Goal: Task Accomplishment & Management: Manage account settings

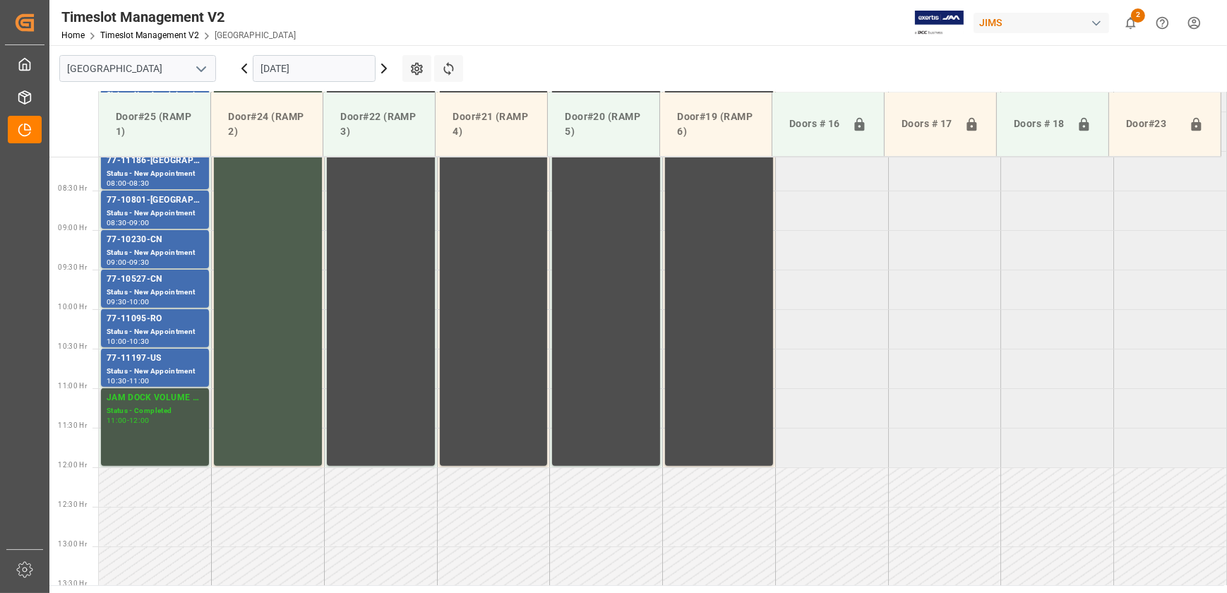
scroll to position [318, 0]
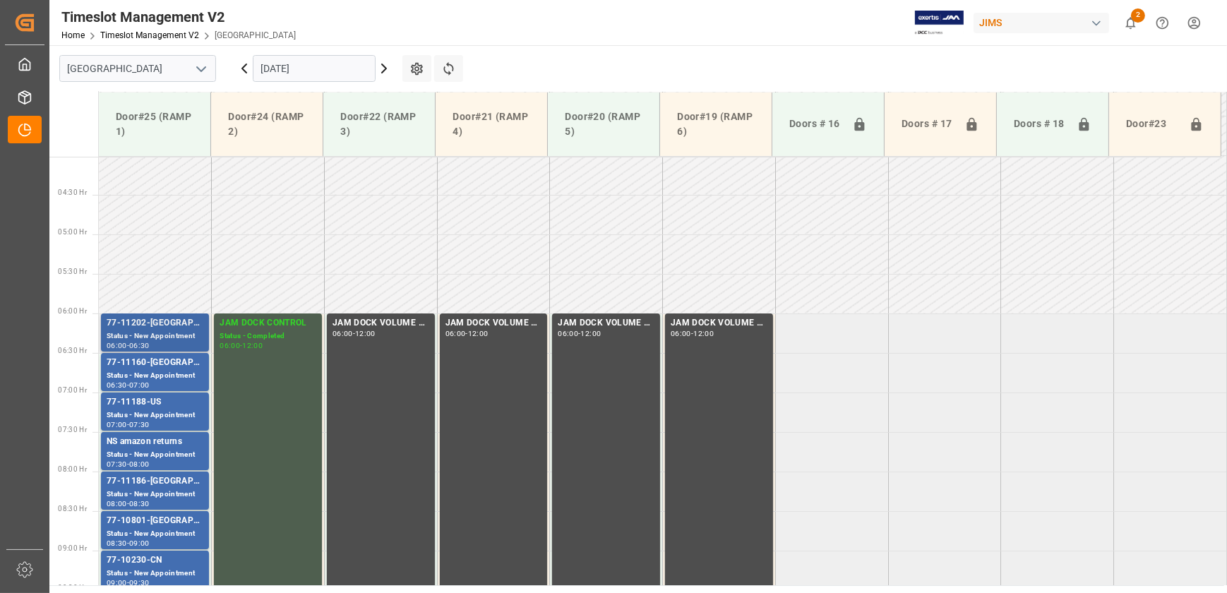
click at [166, 332] on div "Status - New Appointment" at bounding box center [155, 336] width 97 height 12
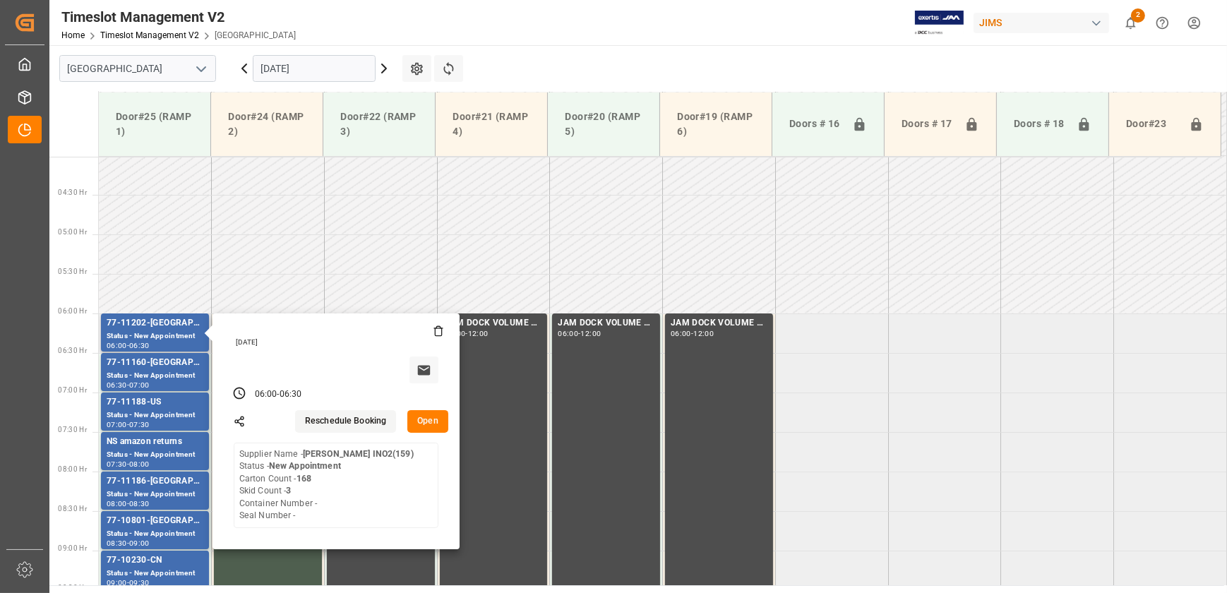
click at [424, 417] on button "Open" at bounding box center [427, 421] width 41 height 23
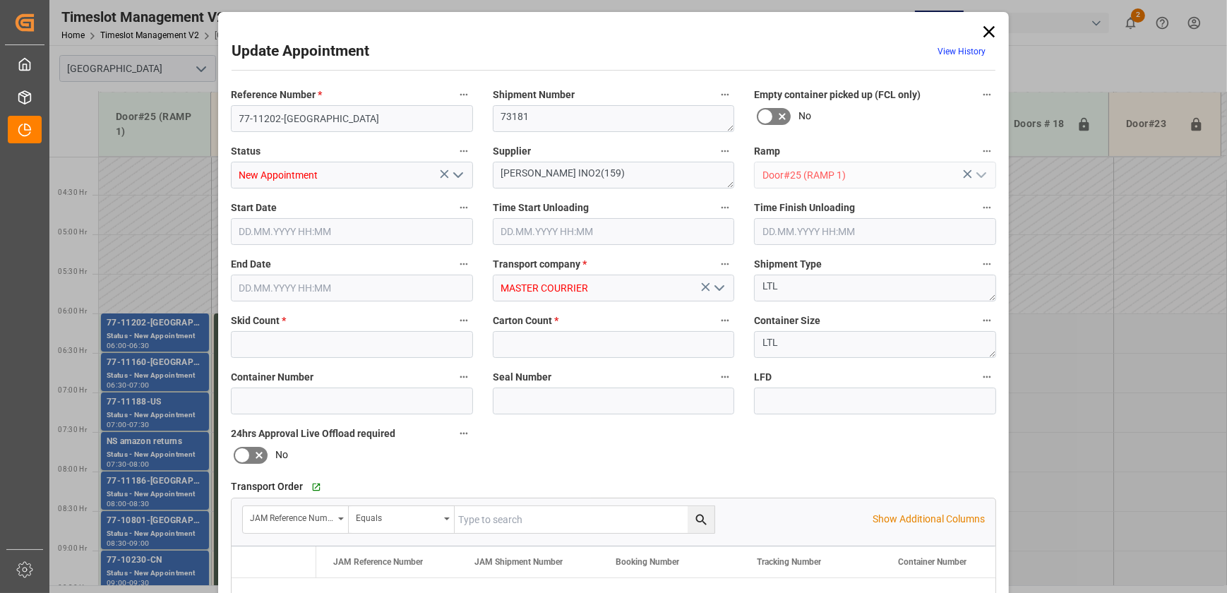
type input "3"
type input "168"
type input "[DATE] 06:00"
type input "[DATE] 06:30"
type input "[DATE] 20:49"
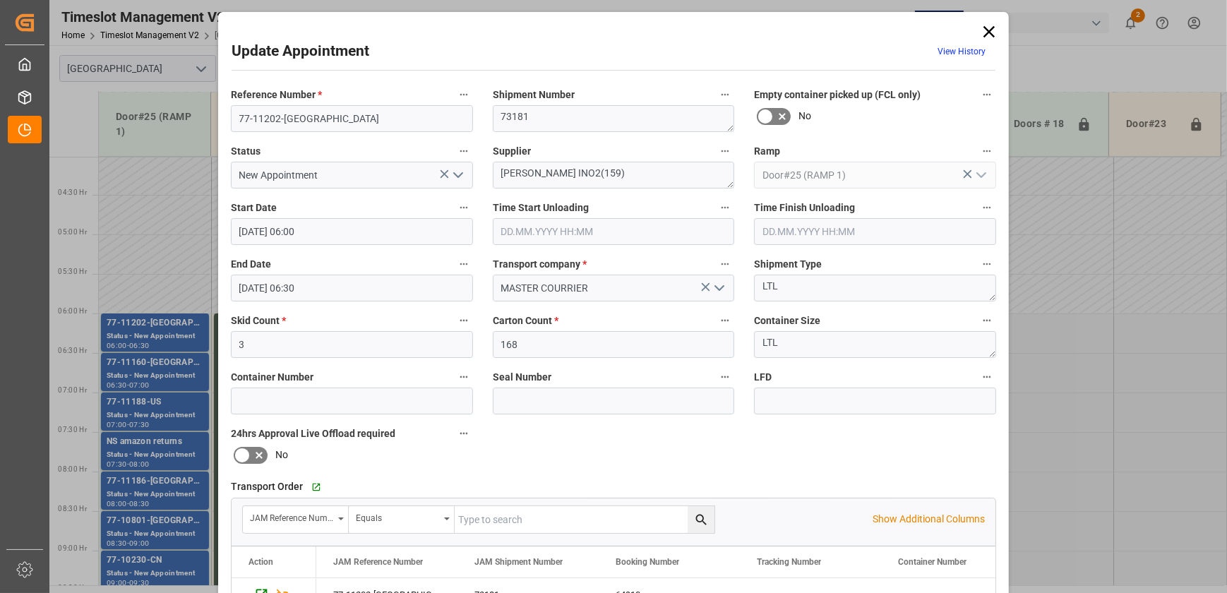
click at [608, 230] on input "text" at bounding box center [614, 231] width 242 height 27
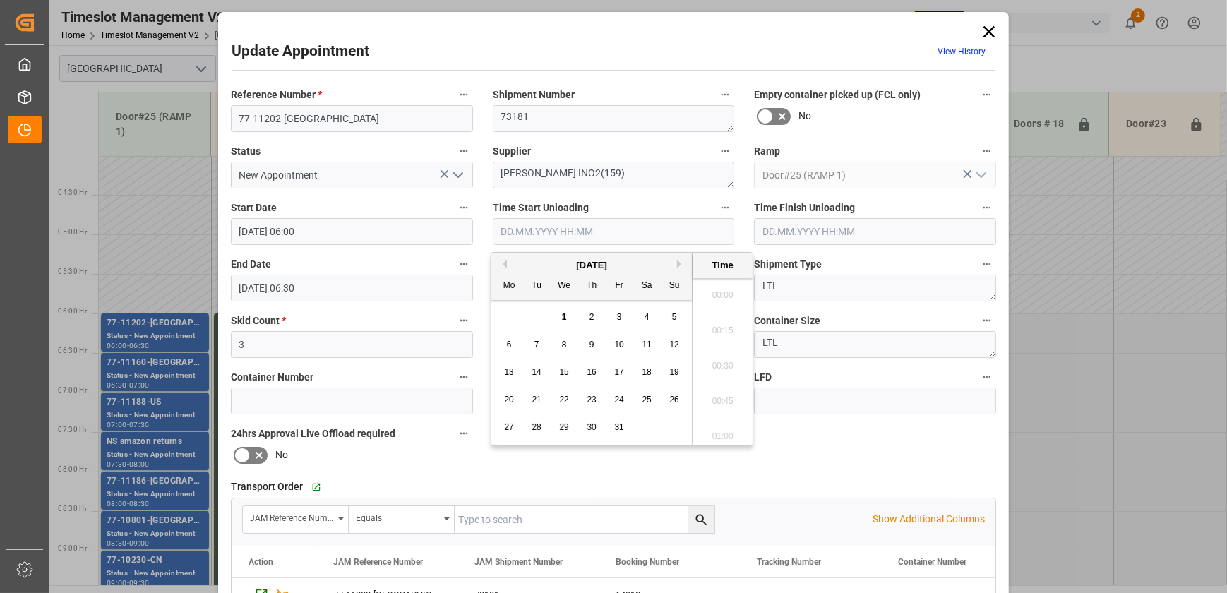
scroll to position [1134, 0]
click at [563, 316] on span "1" at bounding box center [564, 317] width 5 height 10
click at [727, 367] on li "08:30" at bounding box center [723, 362] width 60 height 35
type input "[DATE] 08:30"
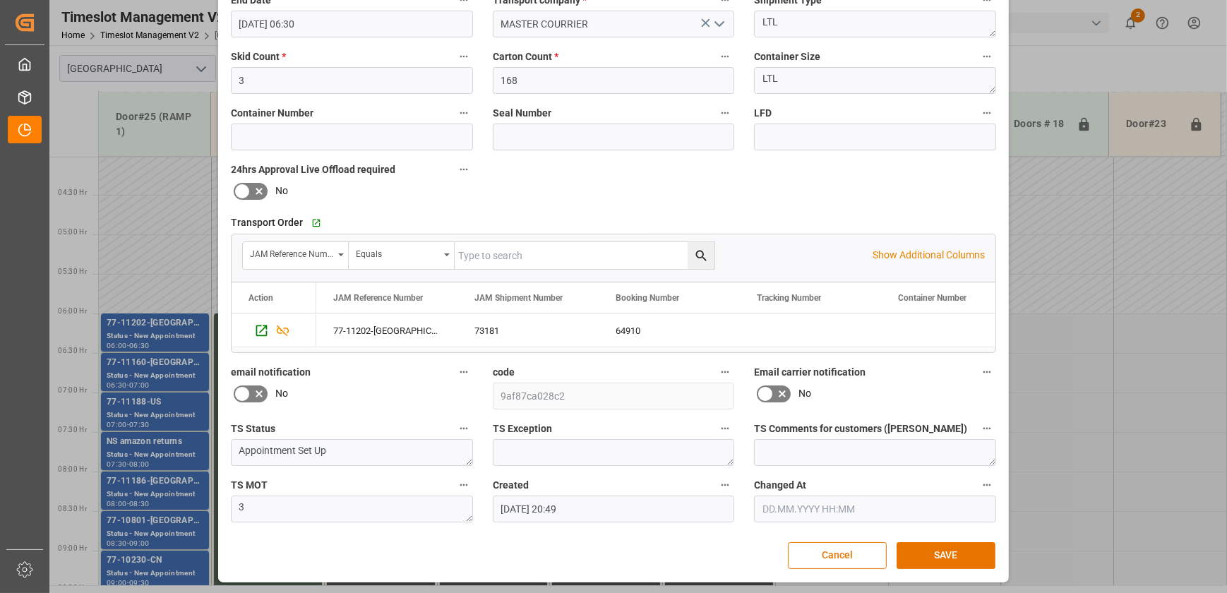
scroll to position [0, 0]
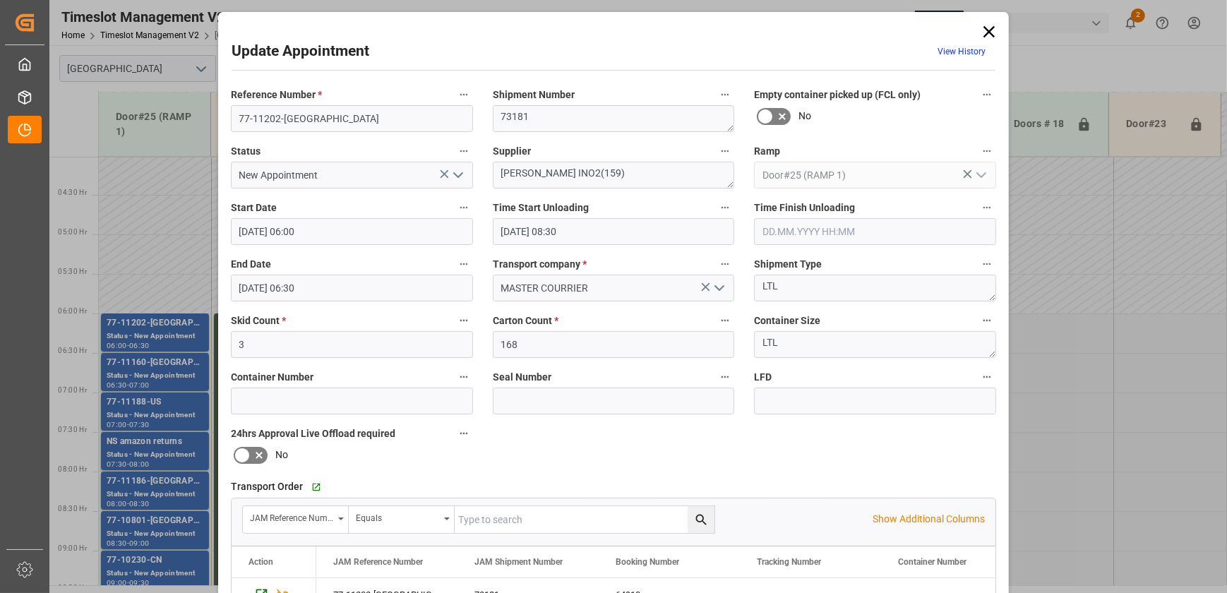
click at [454, 175] on polyline "open menu" at bounding box center [458, 175] width 8 height 4
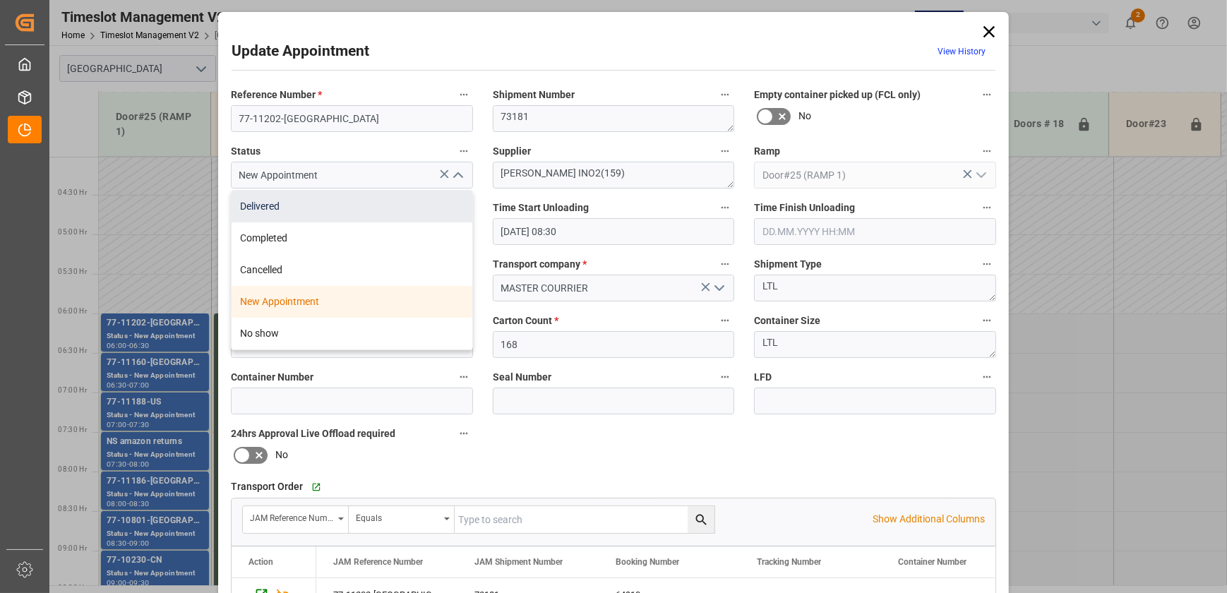
click at [423, 203] on div "Delivered" at bounding box center [352, 207] width 241 height 32
type input "Delivered"
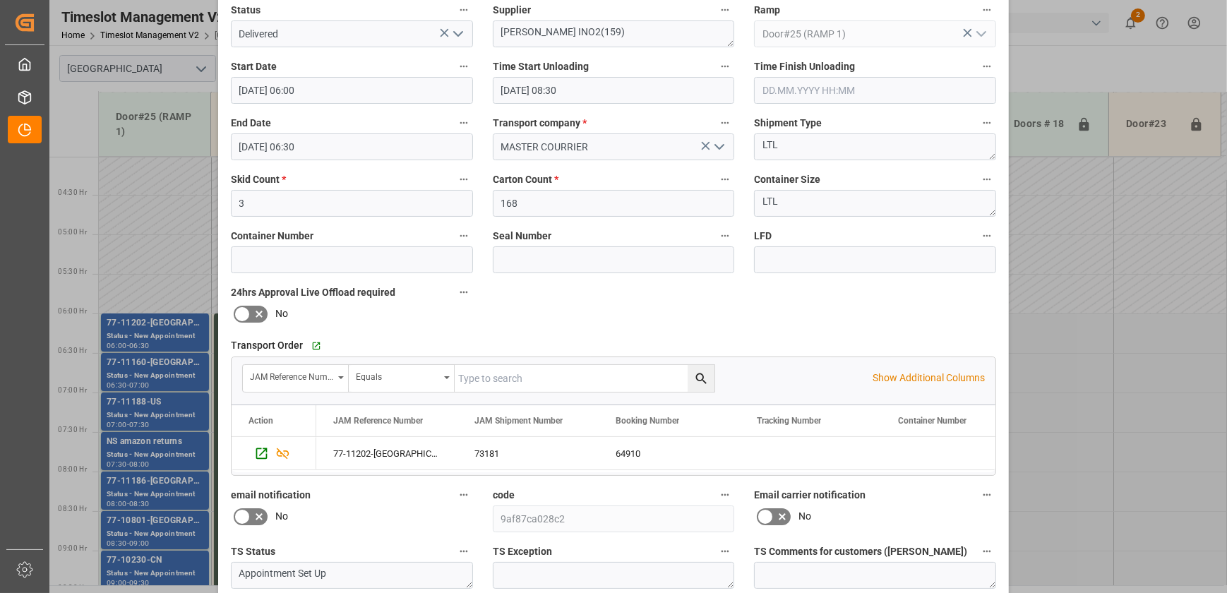
scroll to position [264, 0]
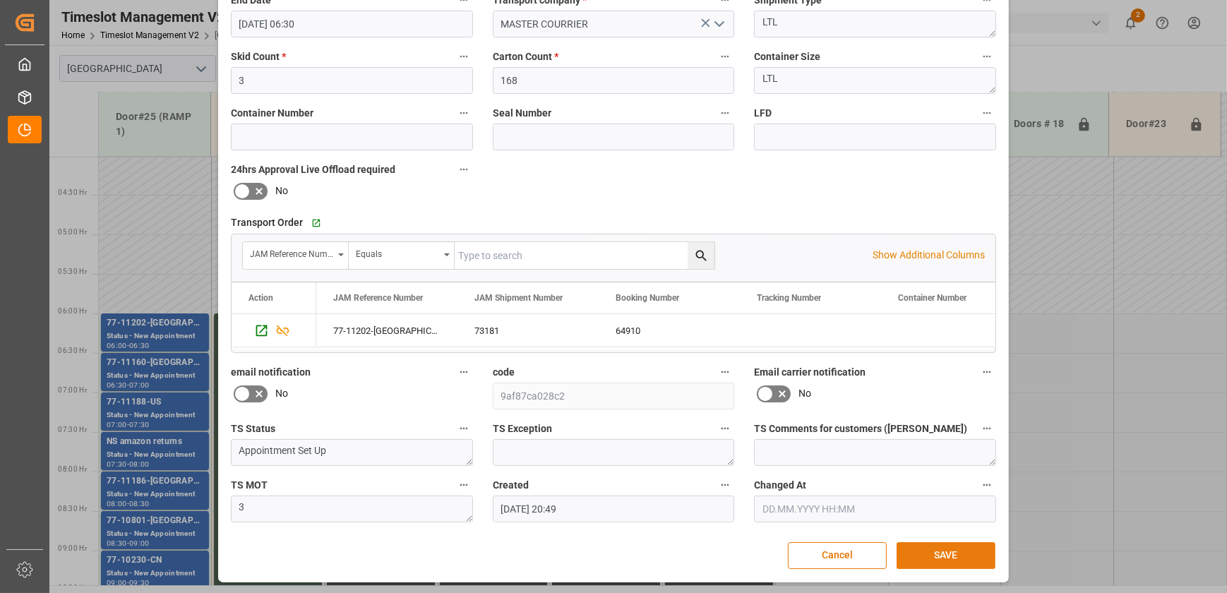
click at [949, 553] on button "SAVE" at bounding box center [946, 555] width 99 height 27
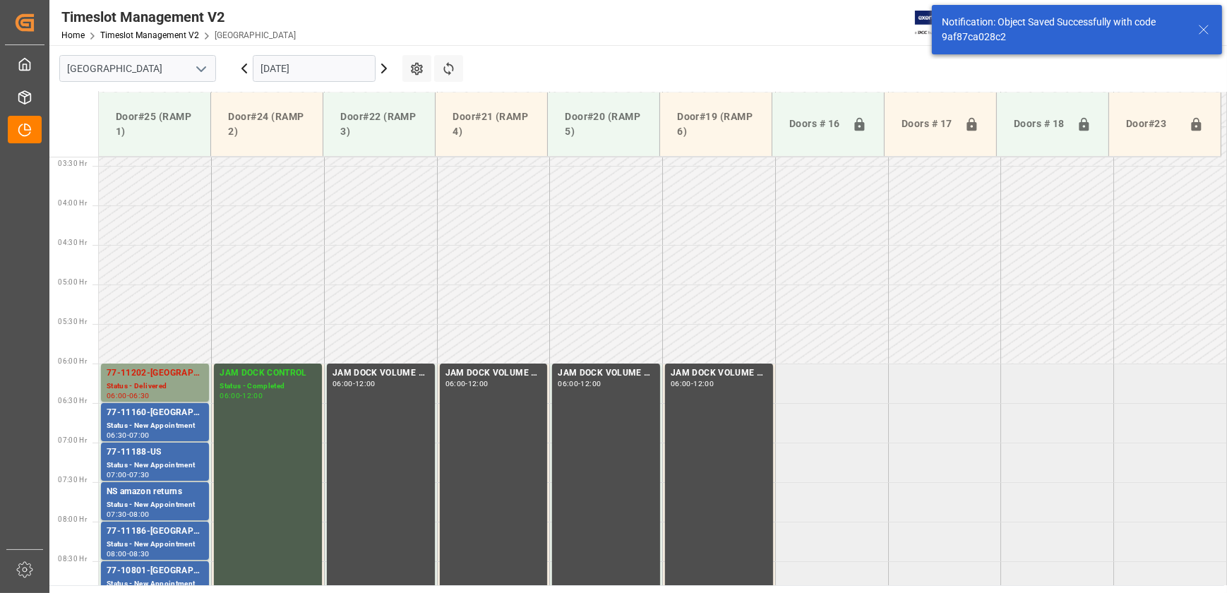
scroll to position [401, 0]
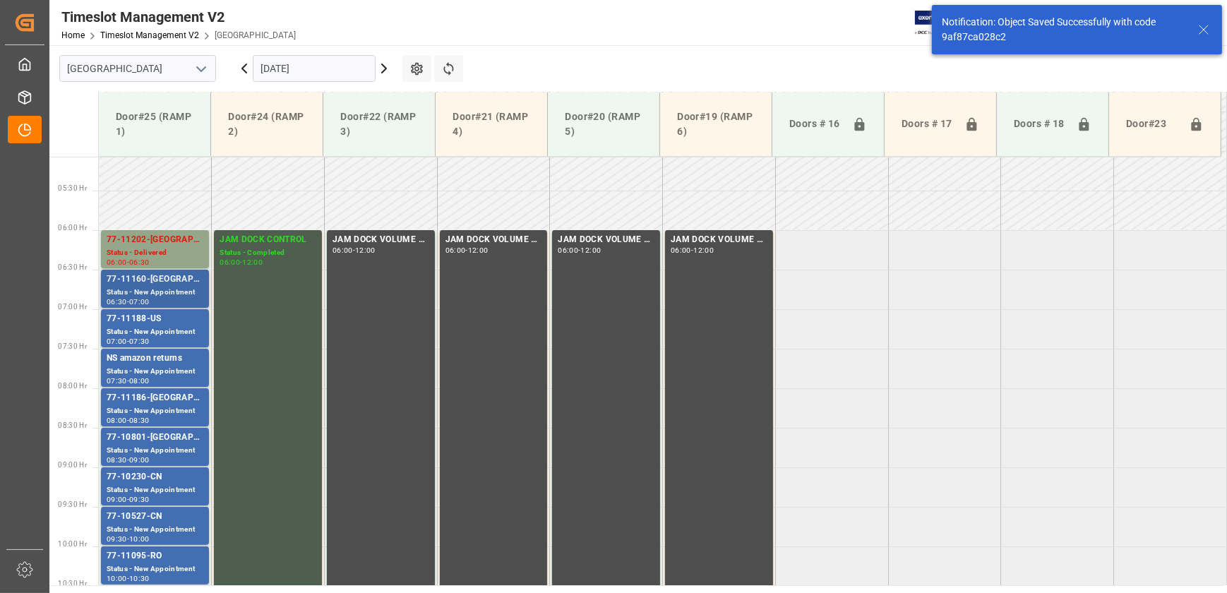
click at [183, 273] on div "77-11160-[GEOGRAPHIC_DATA]" at bounding box center [155, 280] width 97 height 14
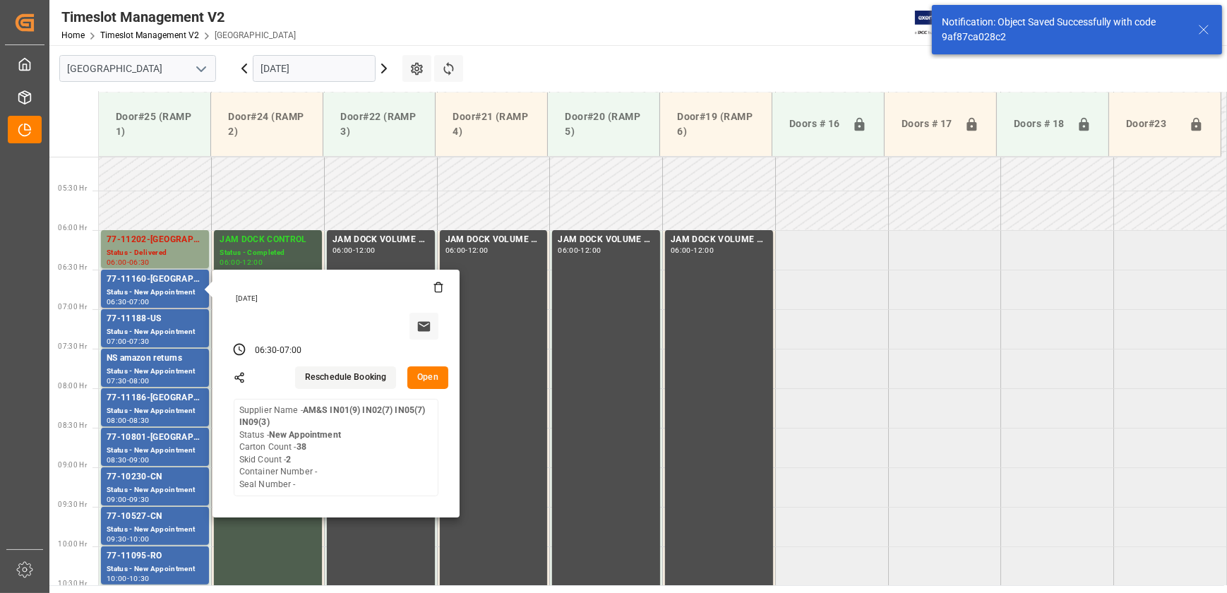
click at [445, 370] on button "Open" at bounding box center [427, 378] width 41 height 23
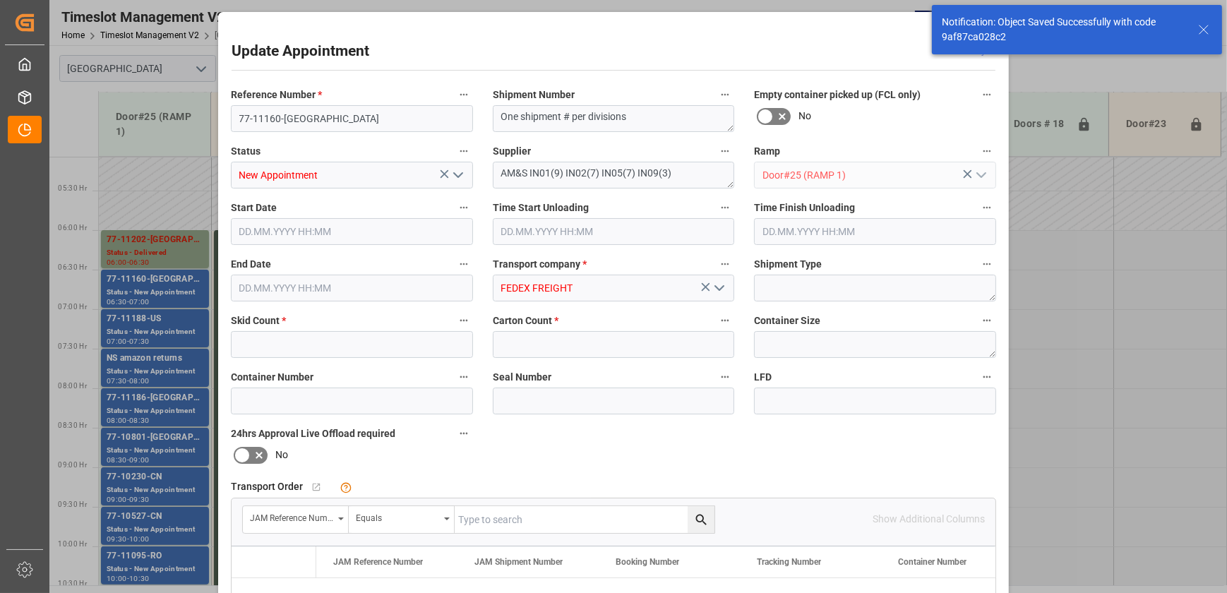
type input "2"
type input "38"
type input "[DATE] 06:30"
type input "[DATE] 07:00"
type input "[DATE] 11:36"
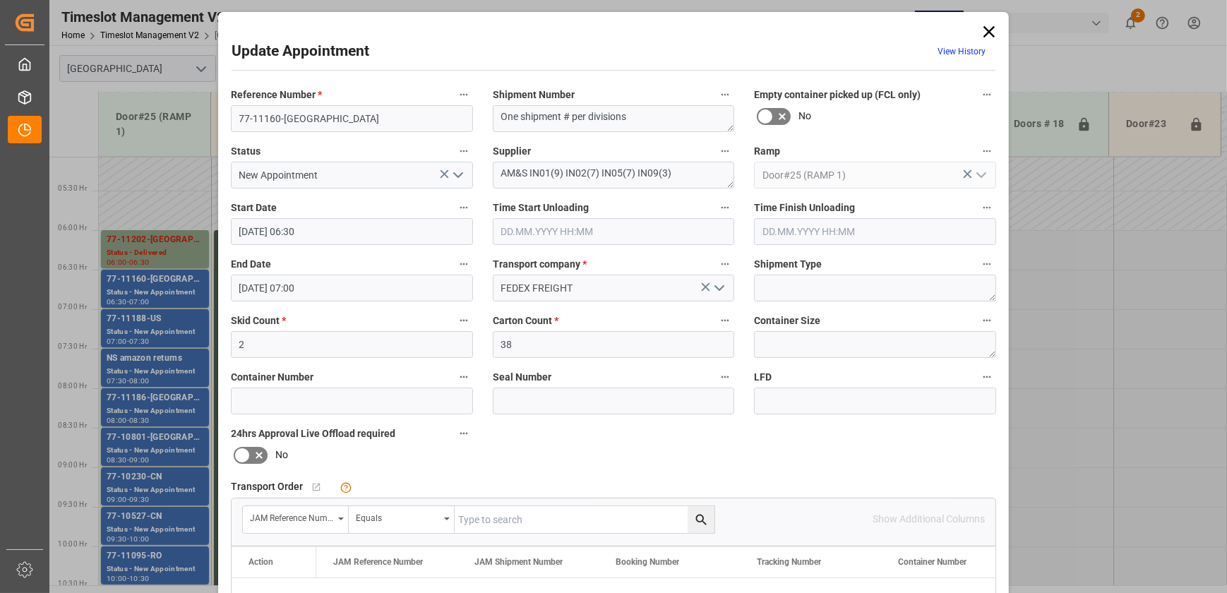
click at [453, 177] on icon "open menu" at bounding box center [458, 175] width 17 height 17
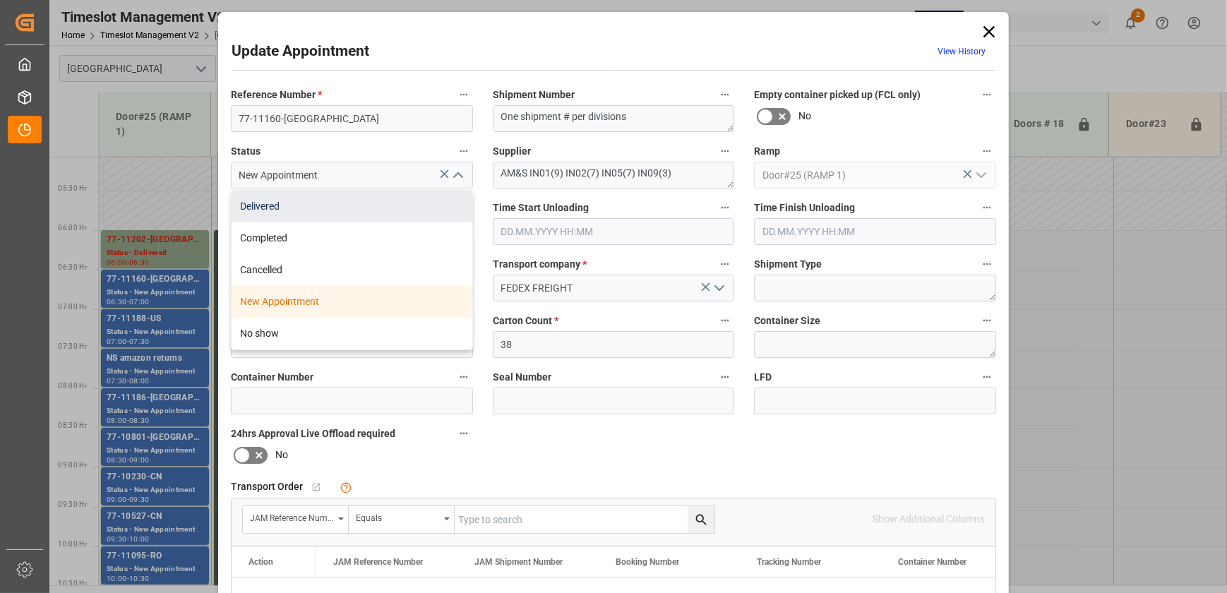
click at [437, 207] on div "Delivered" at bounding box center [352, 207] width 241 height 32
type input "Delivered"
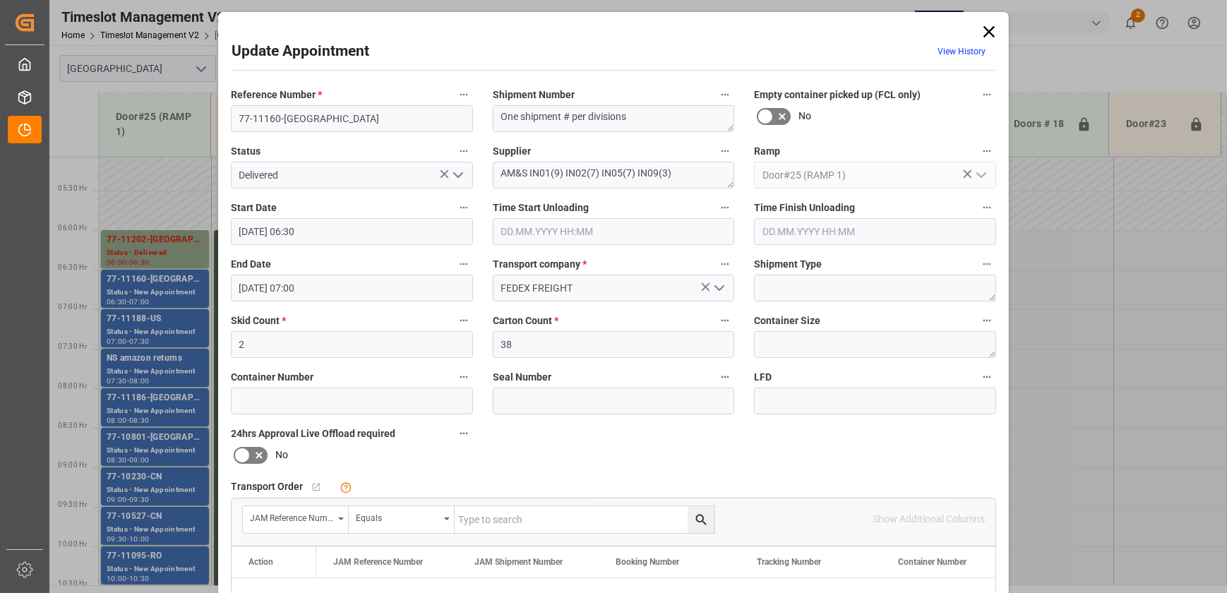
click at [184, 324] on div "Update Appointment View History Reference Number * 77-11160-US Shipment Number …" at bounding box center [613, 296] width 1227 height 593
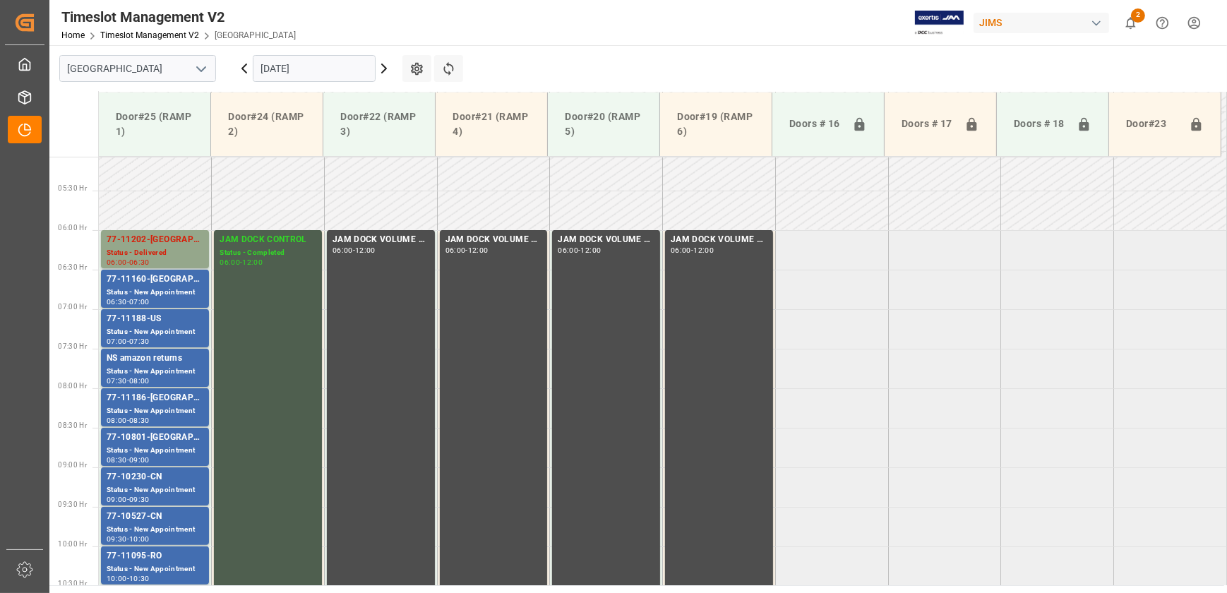
click at [184, 324] on div "77-11188-US" at bounding box center [155, 319] width 97 height 14
click at [141, 410] on div "Status - New Appointment" at bounding box center [155, 411] width 97 height 12
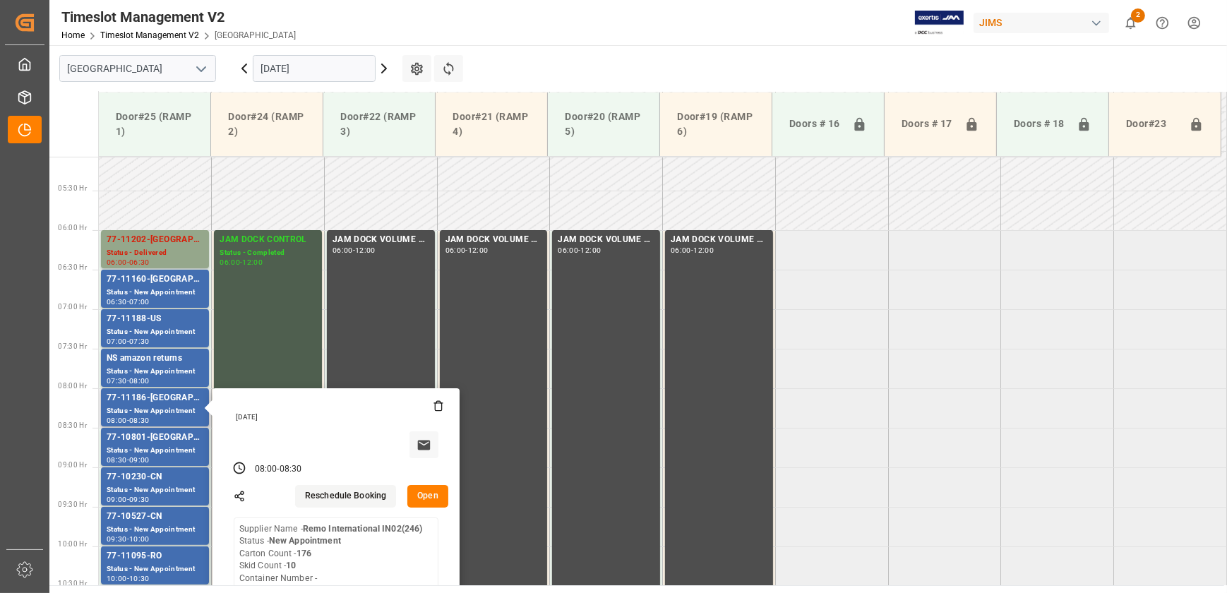
click at [438, 487] on button "Open" at bounding box center [427, 496] width 41 height 23
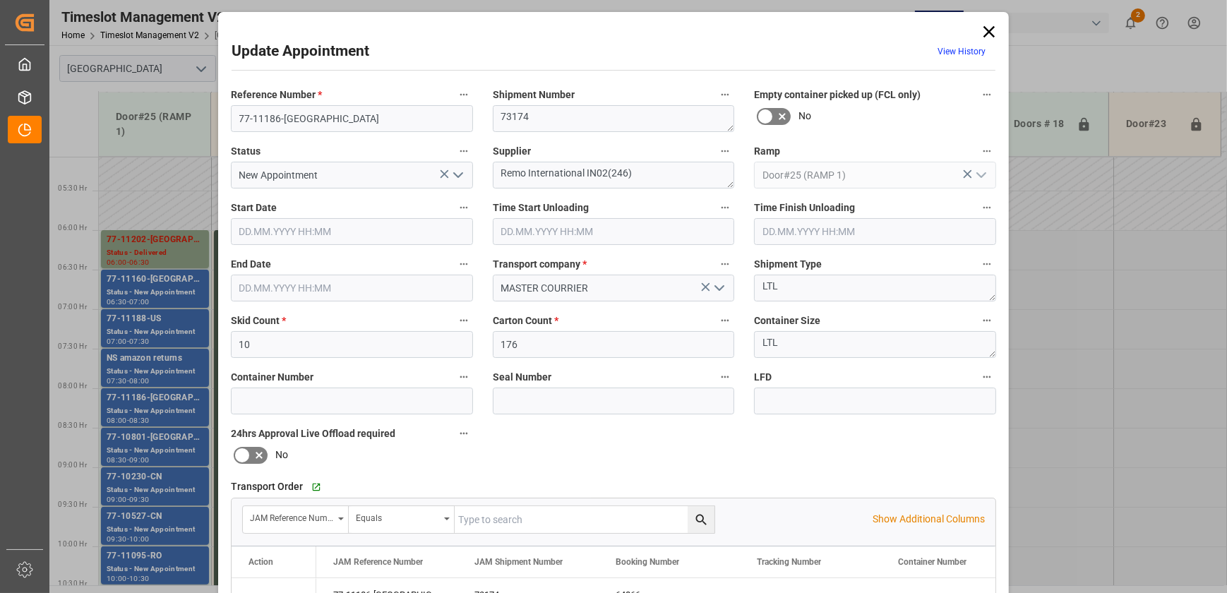
type input "[DATE] 08:00"
type input "[DATE] 08:30"
type input "[DATE] 18:09"
click at [455, 176] on polyline "open menu" at bounding box center [458, 175] width 8 height 4
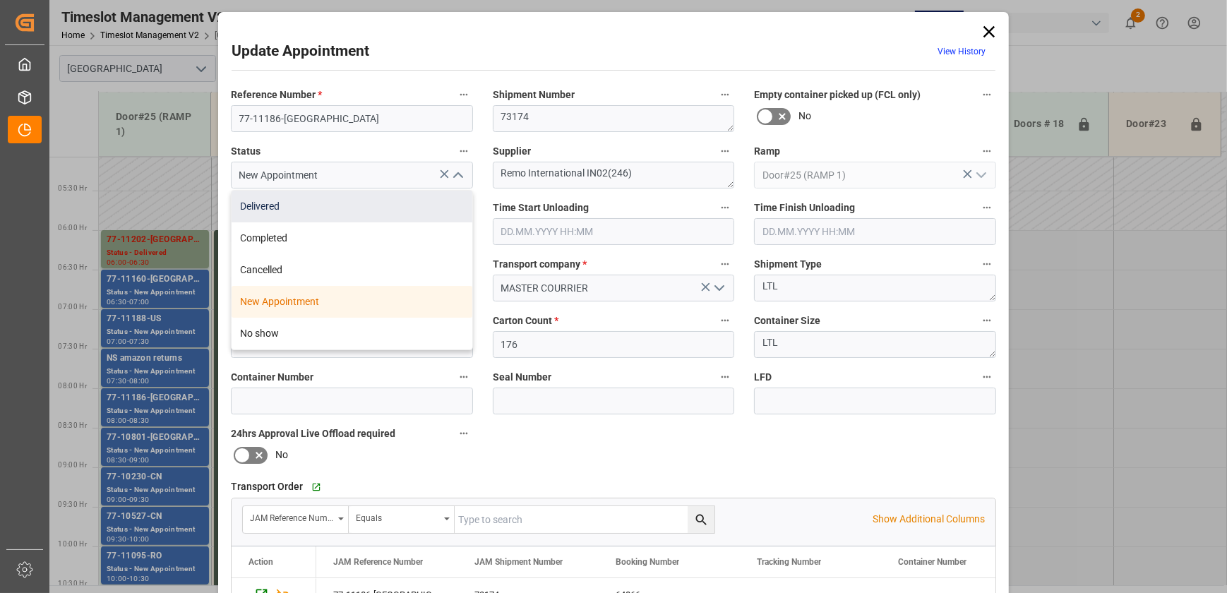
click at [431, 205] on div "Delivered" at bounding box center [352, 207] width 241 height 32
type input "Delivered"
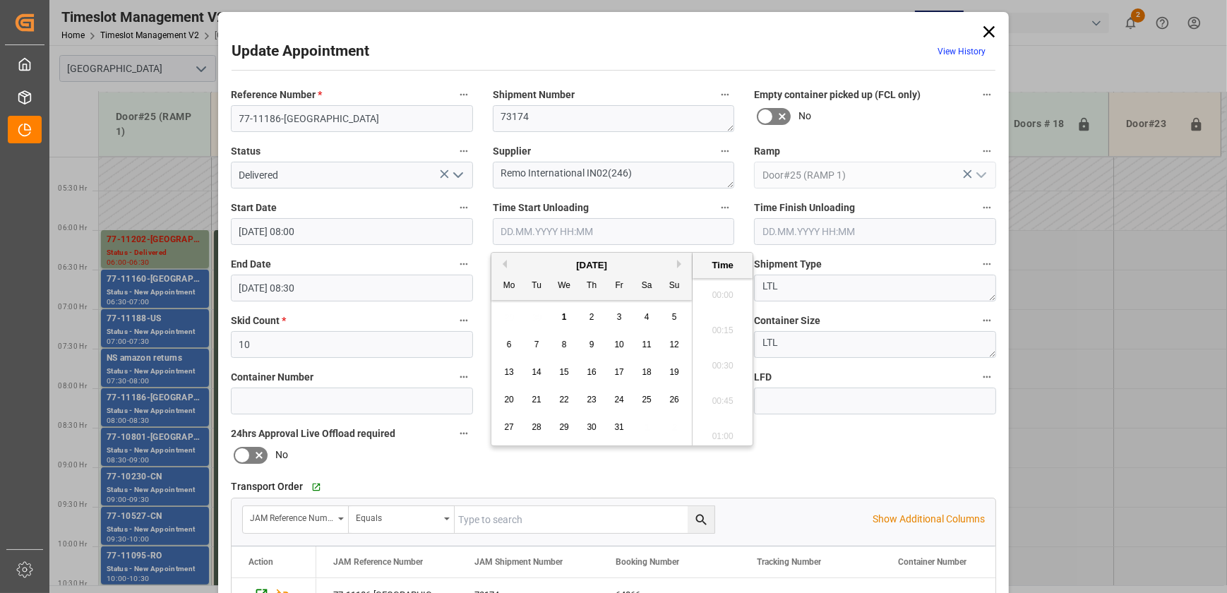
click at [580, 239] on input "text" at bounding box center [614, 231] width 242 height 27
click at [558, 317] on div "1" at bounding box center [565, 317] width 18 height 17
click at [716, 359] on li "08:30" at bounding box center [723, 362] width 60 height 35
type input "[DATE] 08:30"
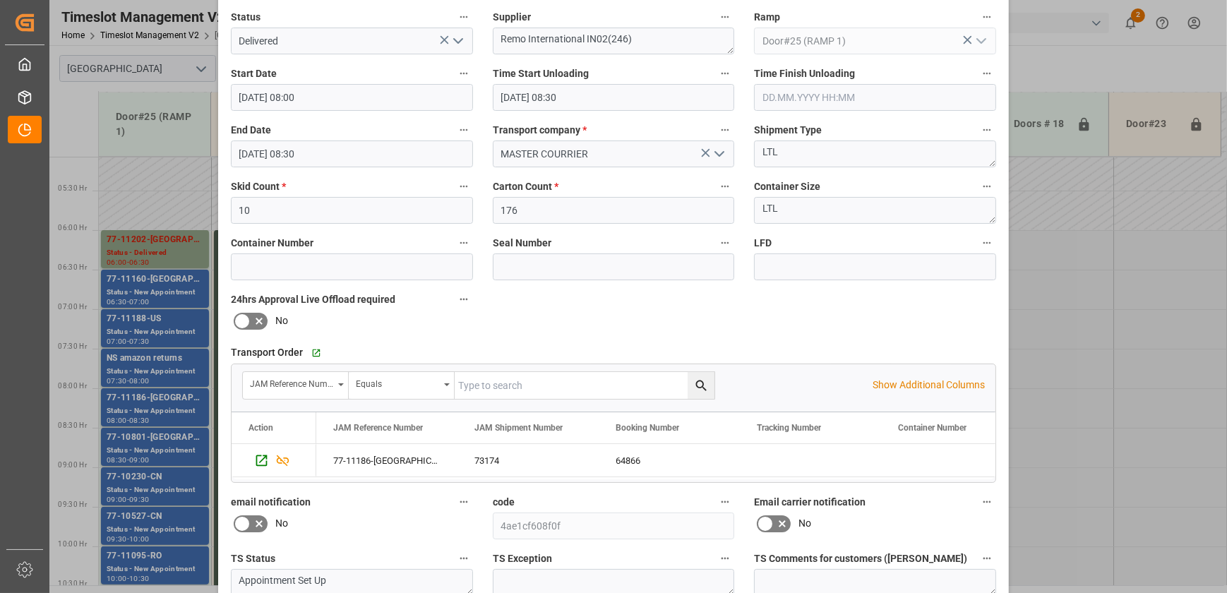
scroll to position [264, 0]
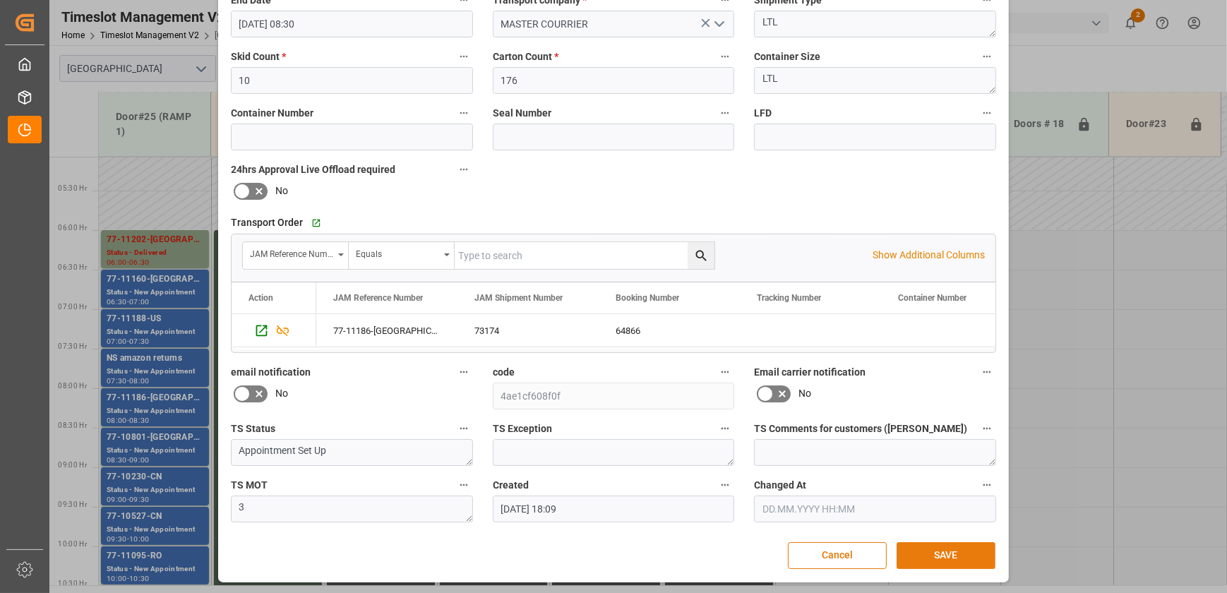
click at [946, 552] on button "SAVE" at bounding box center [946, 555] width 99 height 27
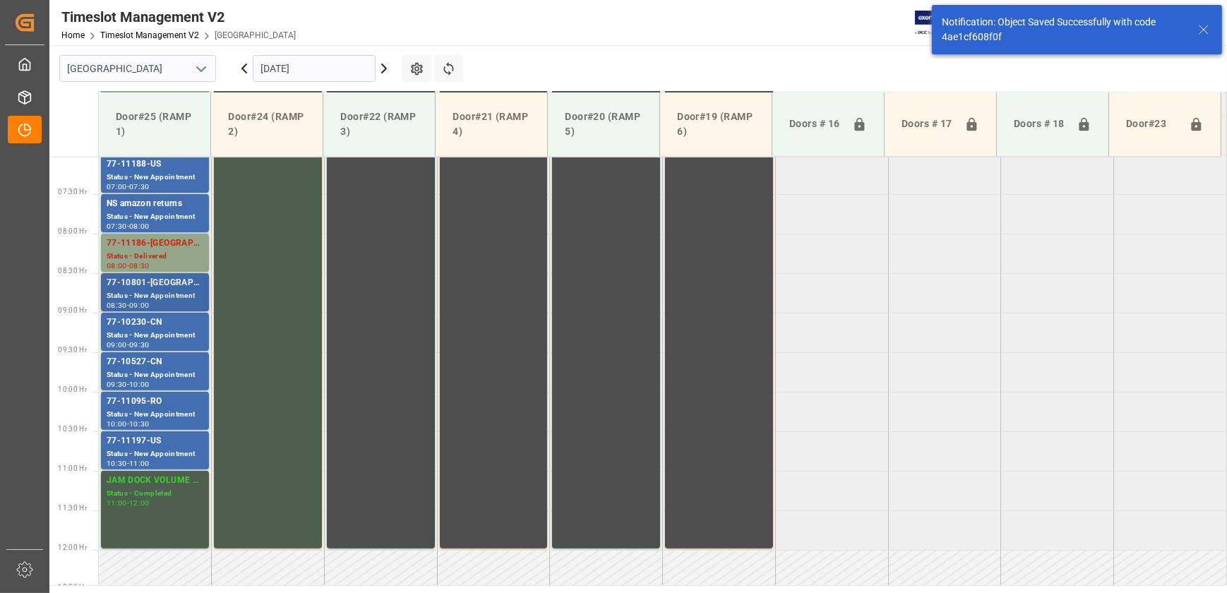
scroll to position [559, 0]
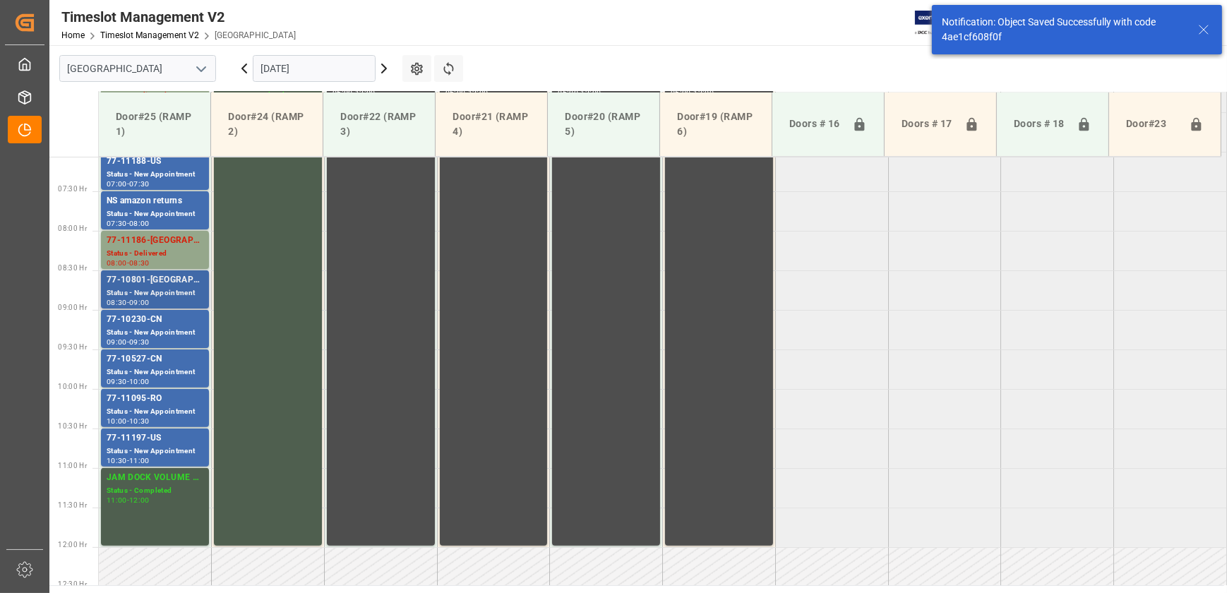
click at [168, 281] on div "77-10801-[GEOGRAPHIC_DATA]" at bounding box center [155, 280] width 97 height 14
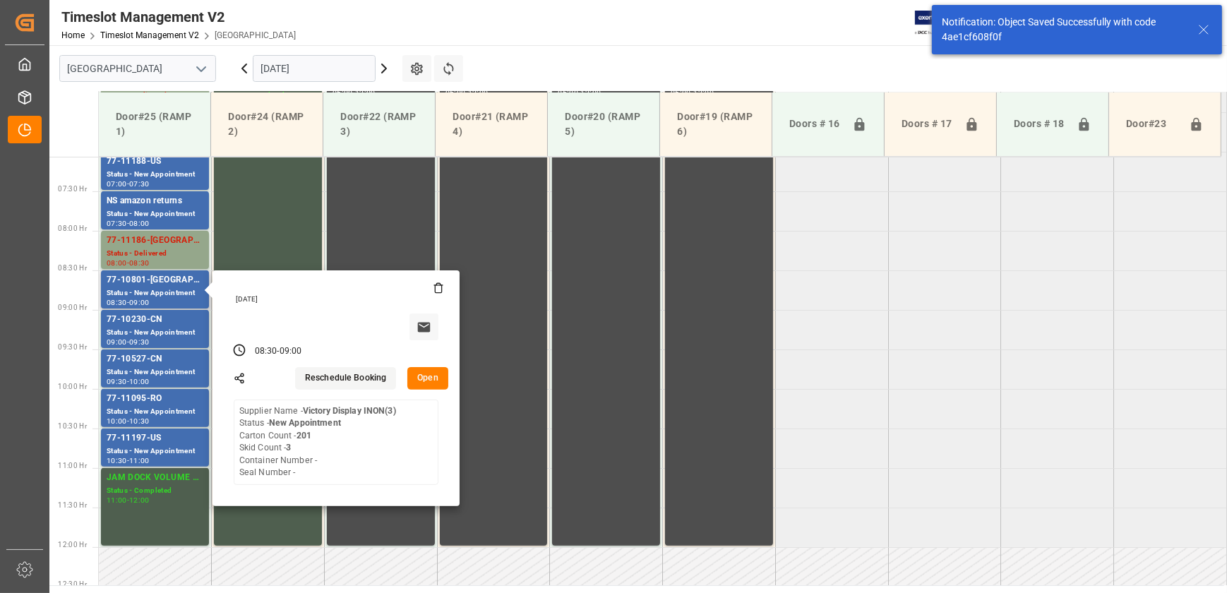
click at [425, 383] on button "Open" at bounding box center [427, 378] width 41 height 23
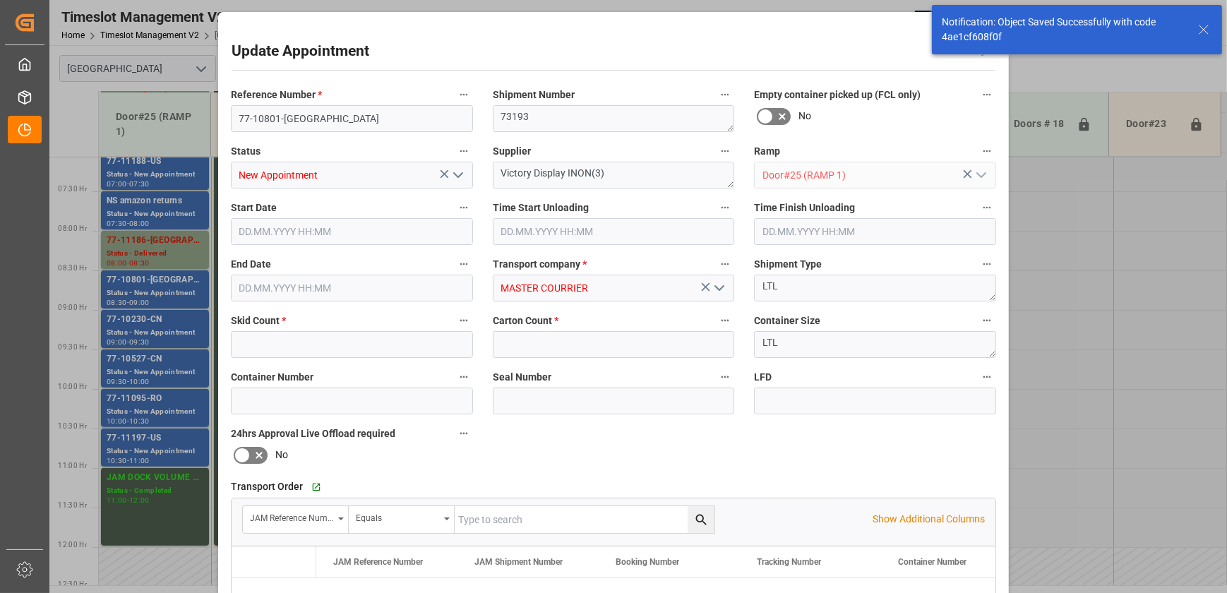
type input "3"
type input "201"
type input "[DATE] 08:30"
type input "[DATE] 09:00"
type input "[DATE] 18:11"
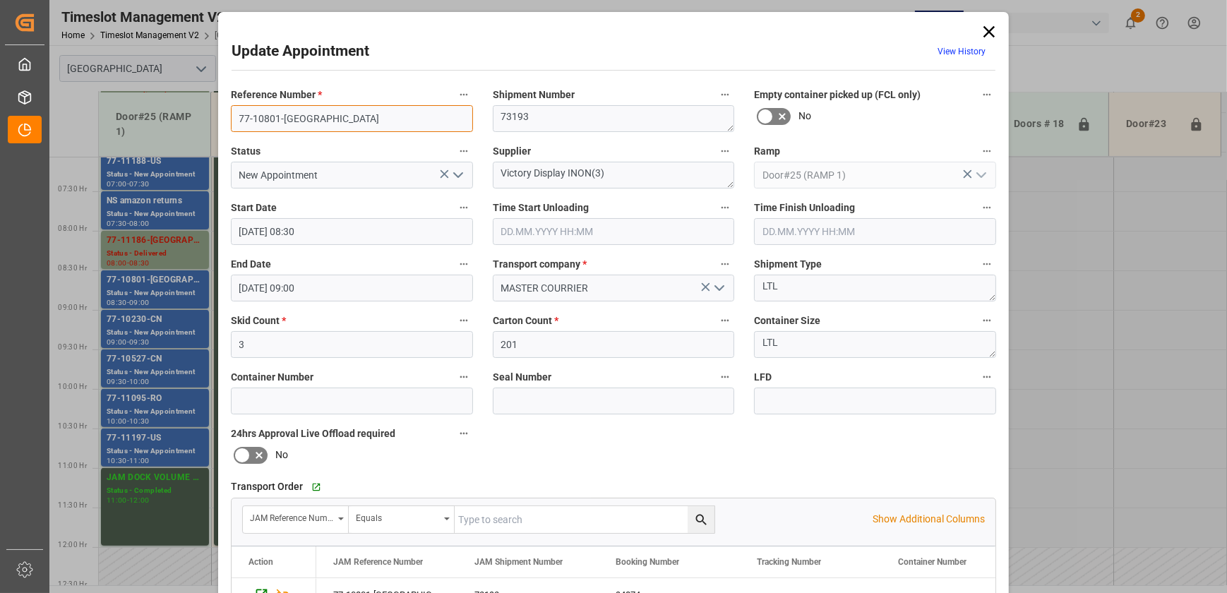
click at [387, 119] on input "77-10801-[GEOGRAPHIC_DATA]" at bounding box center [352, 118] width 242 height 27
click at [452, 179] on icon "open menu" at bounding box center [458, 175] width 17 height 17
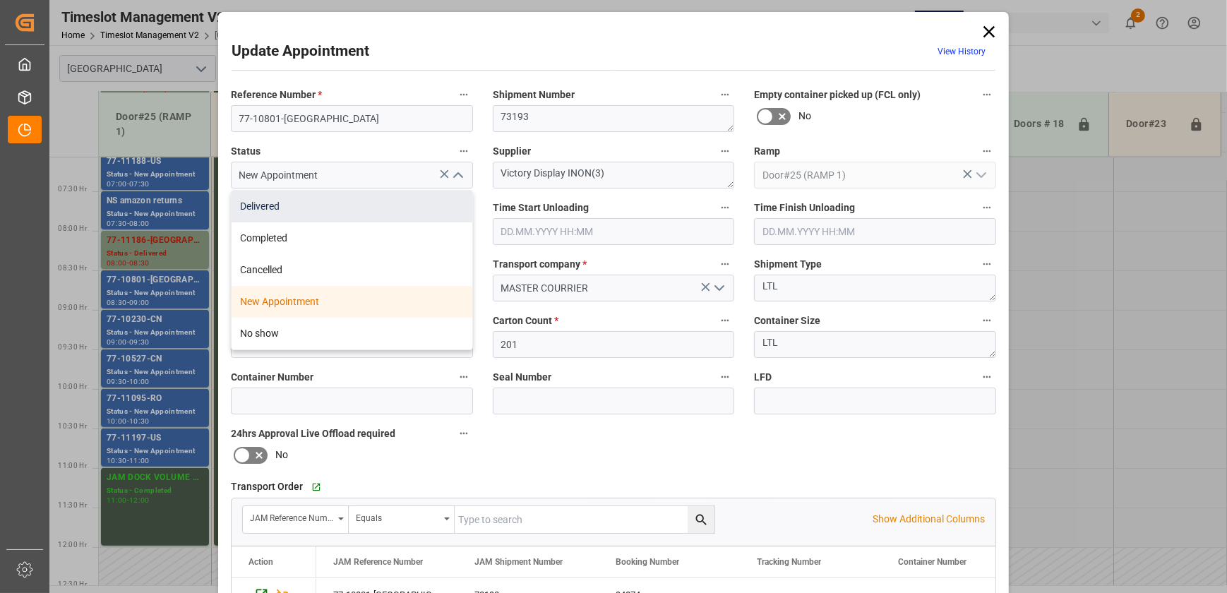
click at [400, 212] on div "Delivered" at bounding box center [352, 207] width 241 height 32
type input "Delivered"
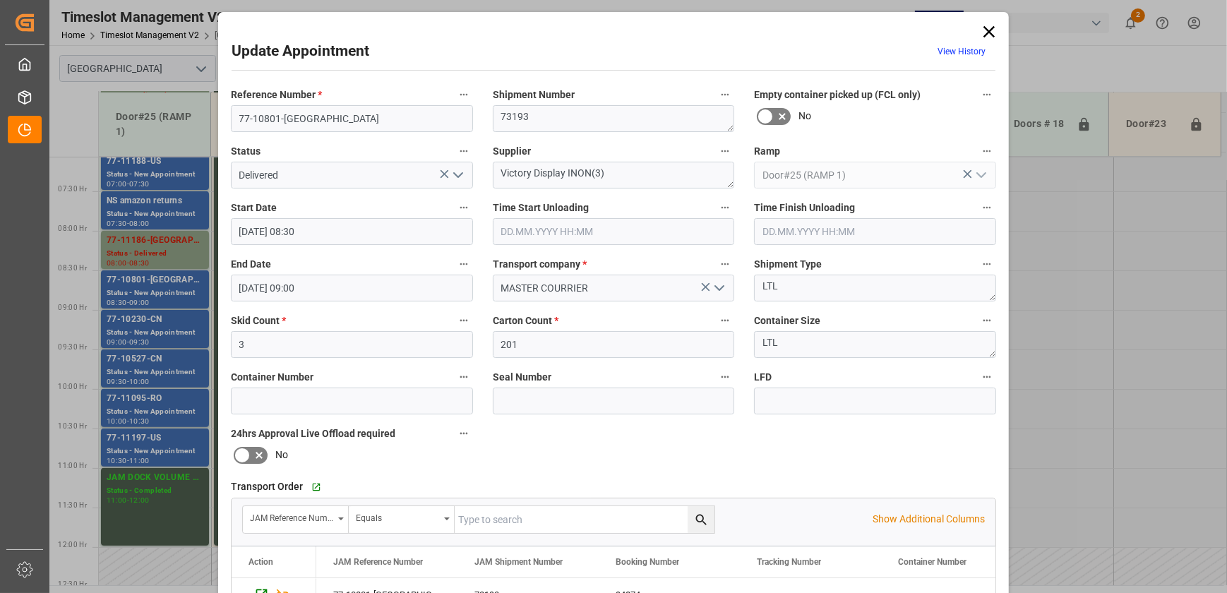
click at [680, 234] on input "text" at bounding box center [614, 231] width 242 height 27
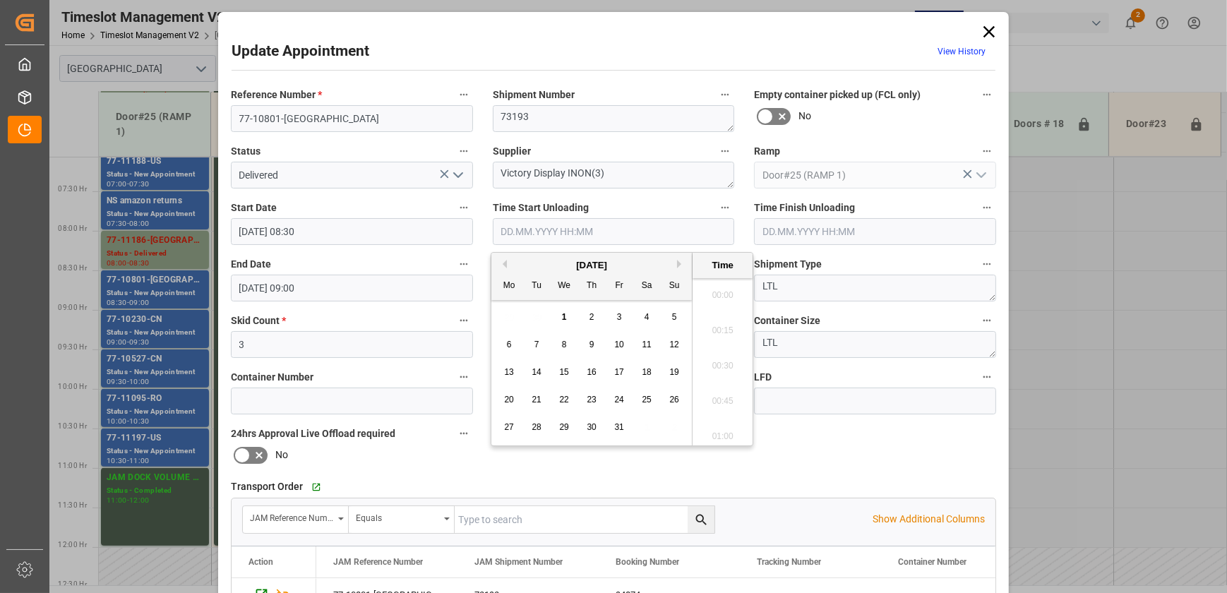
scroll to position [1134, 0]
click at [568, 313] on div "1" at bounding box center [565, 317] width 18 height 17
click at [720, 367] on li "08:30" at bounding box center [723, 362] width 60 height 35
type input "[DATE] 08:30"
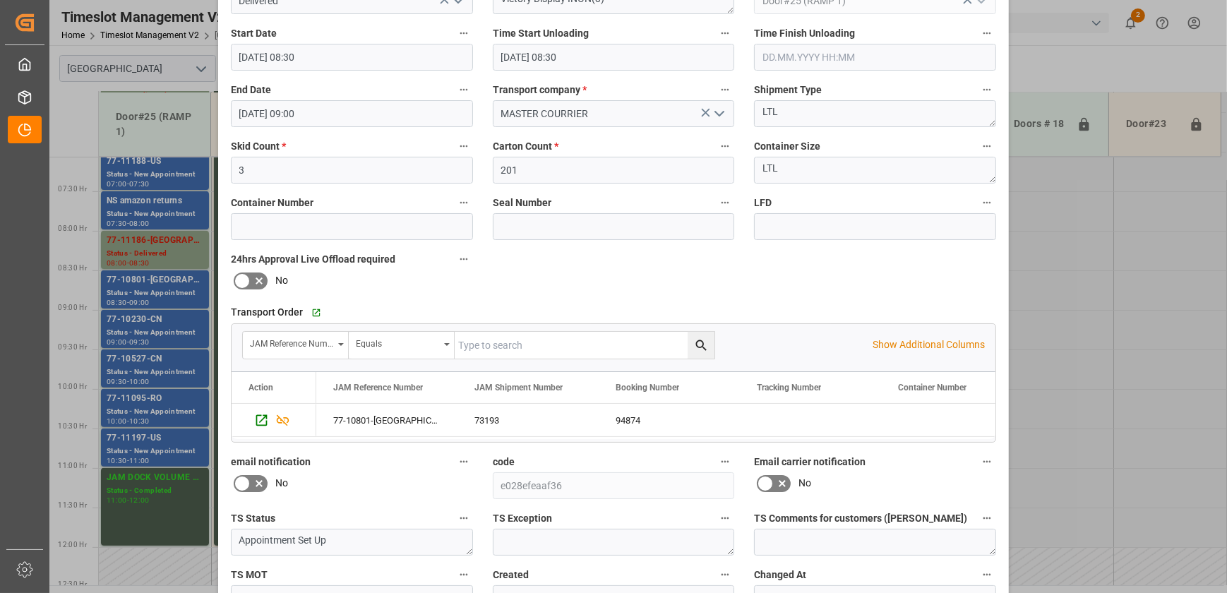
scroll to position [264, 0]
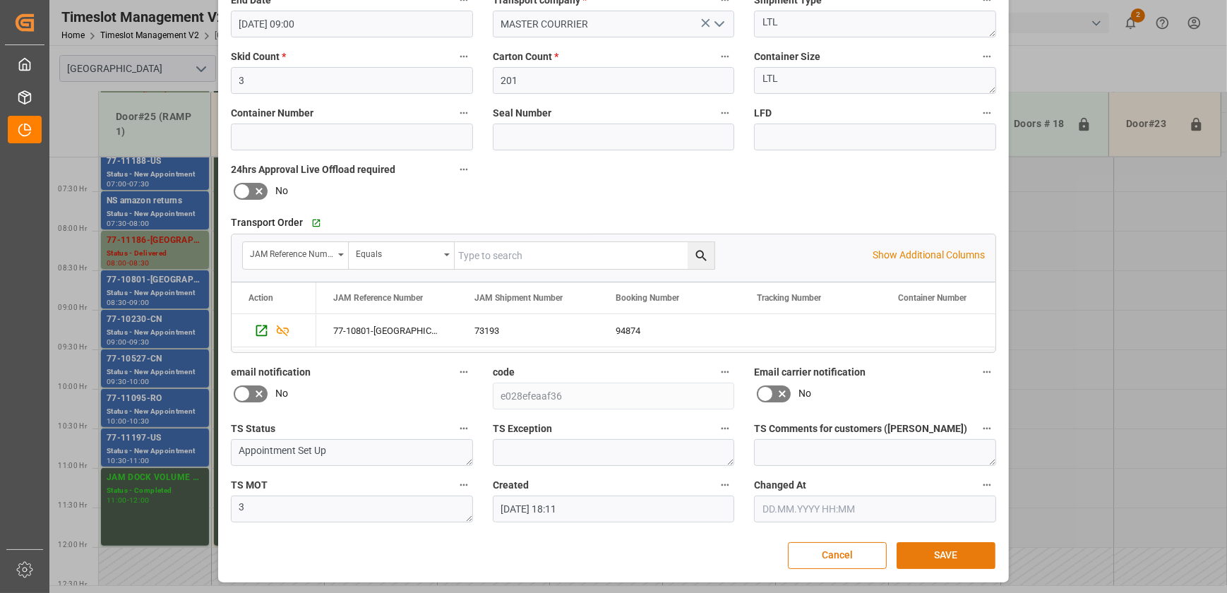
click at [955, 552] on button "SAVE" at bounding box center [946, 555] width 99 height 27
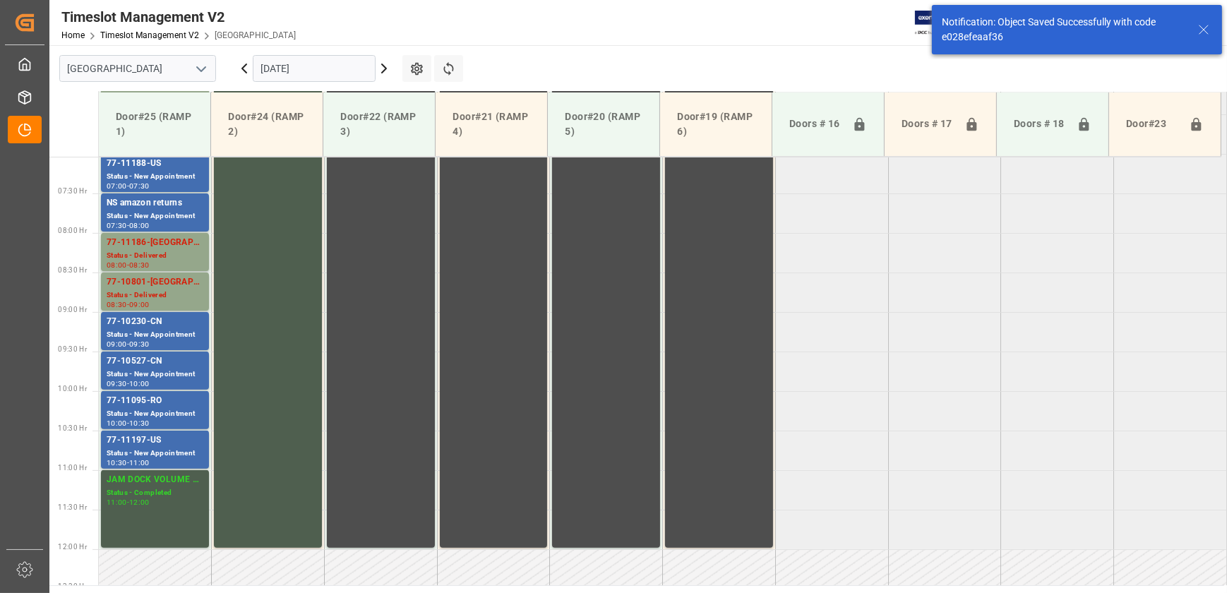
scroll to position [559, 0]
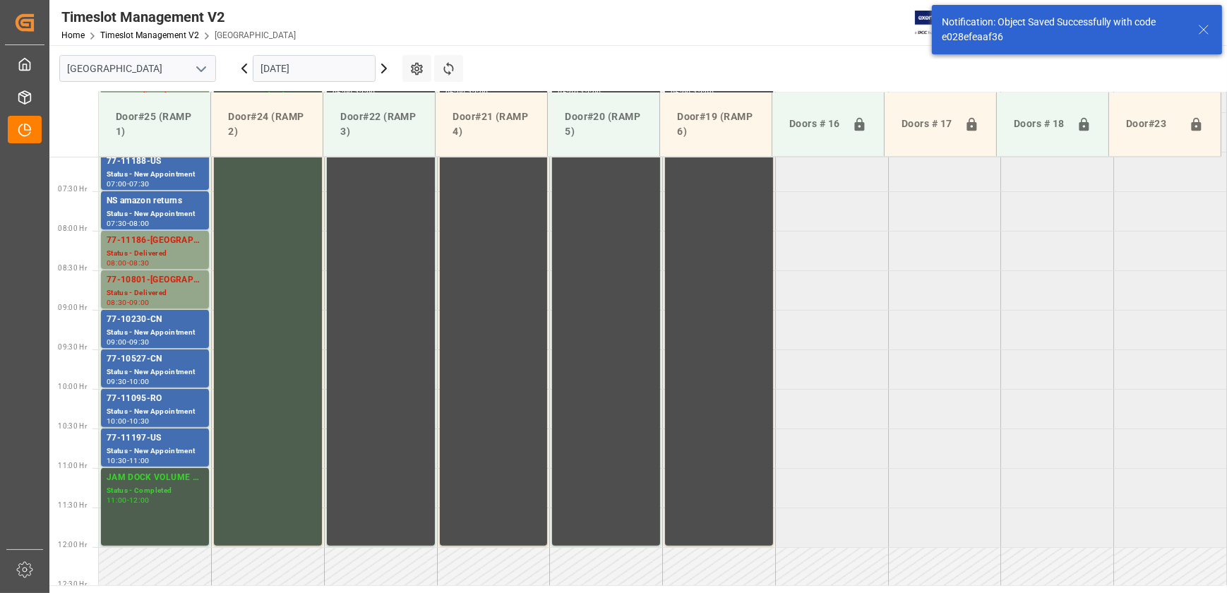
click at [384, 66] on icon at bounding box center [384, 68] width 4 height 8
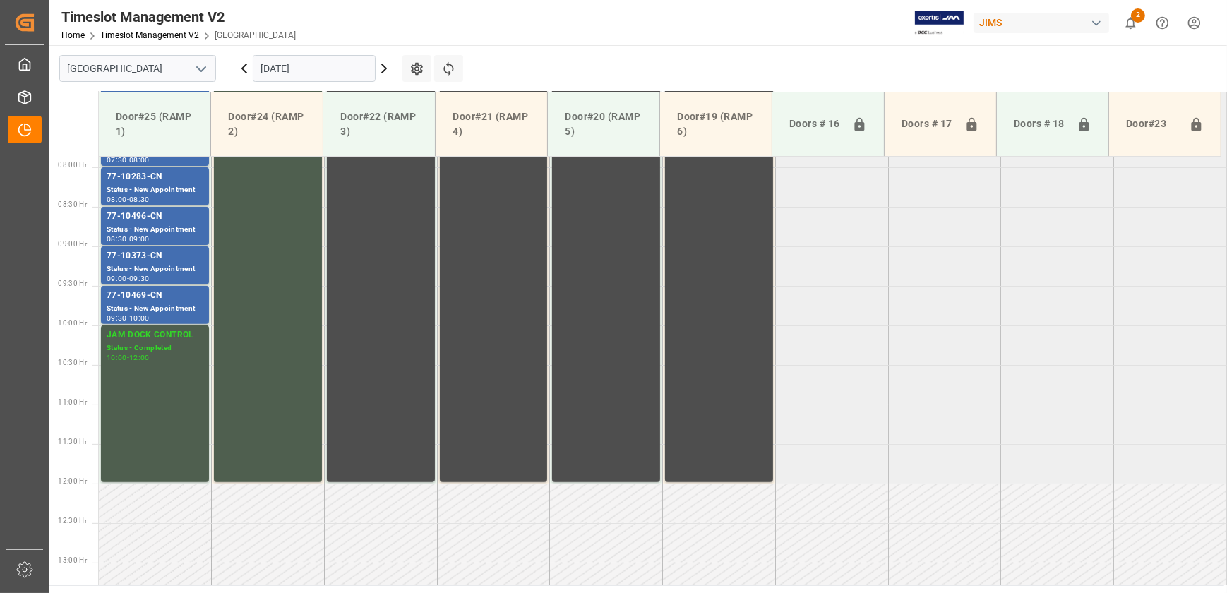
scroll to position [638, 0]
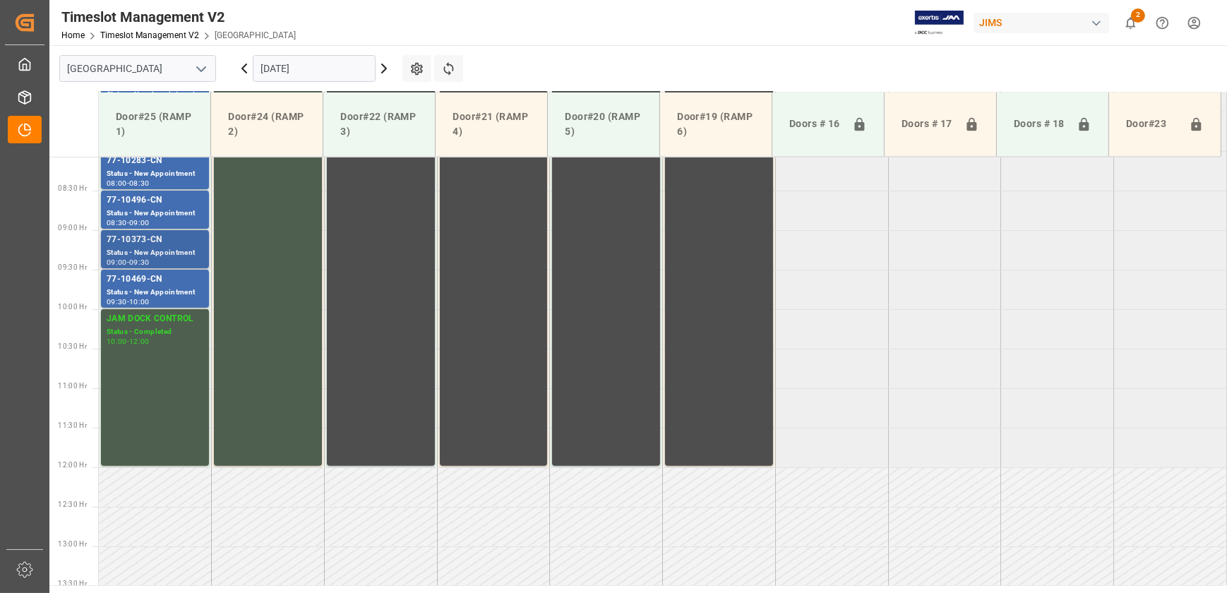
click at [167, 237] on div "77-10373-CN" at bounding box center [155, 240] width 97 height 14
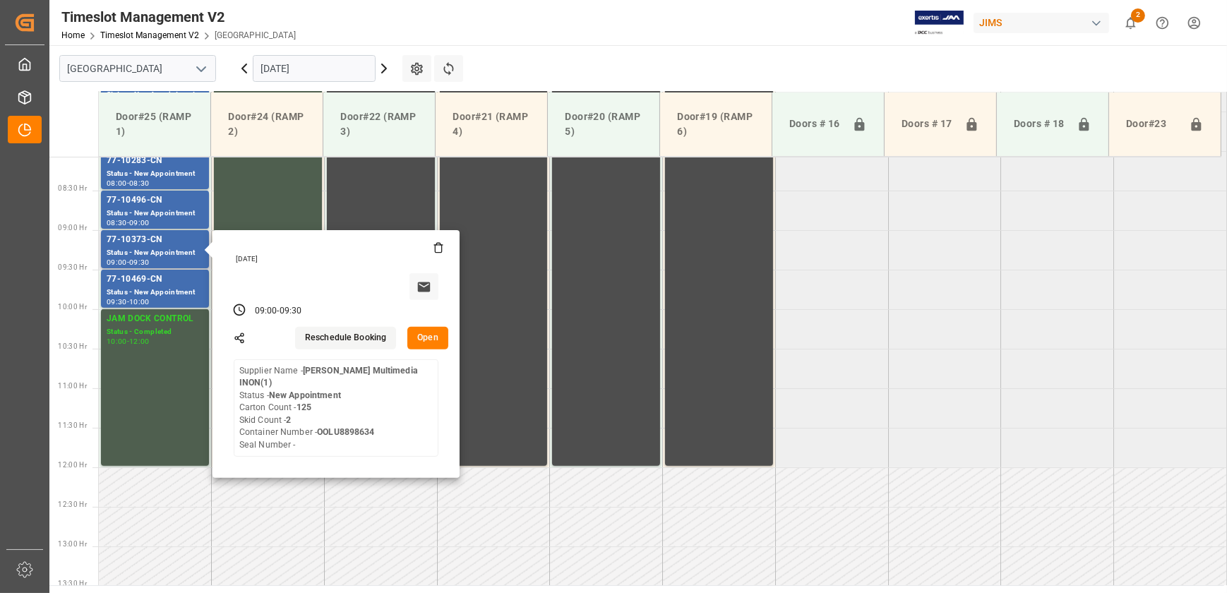
click at [436, 333] on button "Open" at bounding box center [427, 338] width 41 height 23
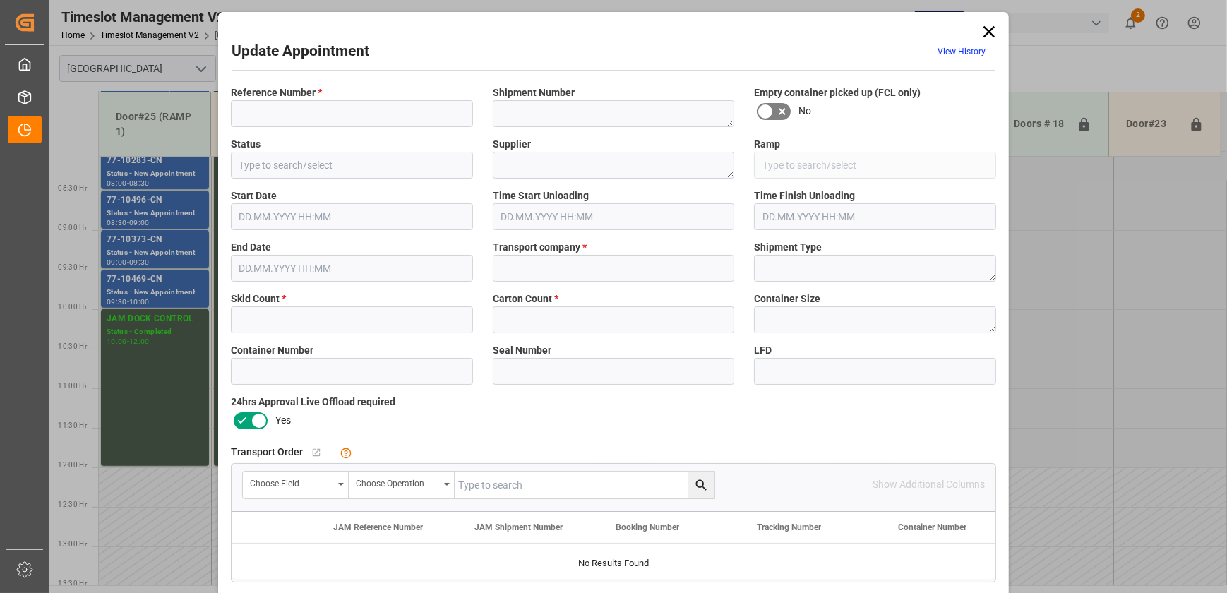
type input "77-10373-CN"
type textarea "72757"
type input "New Appointment"
type textarea "[PERSON_NAME] Multimedia INON(1)"
type input "Door#25 (RAMP 1)"
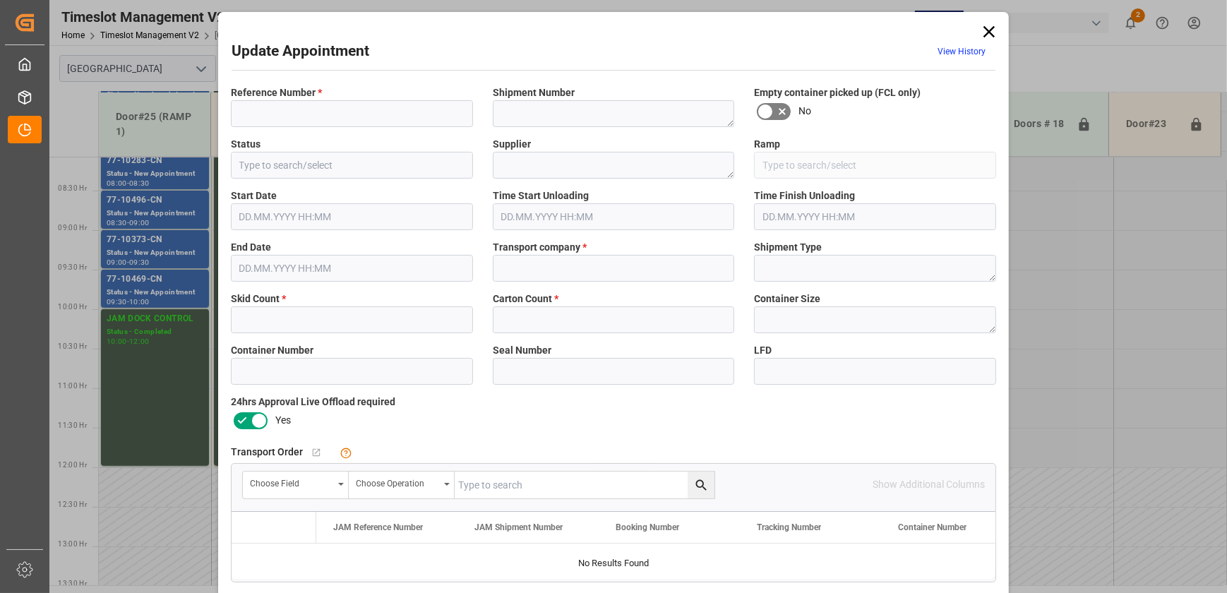
type input "SHULTRANS / SHULTERM"
type textarea "LCL"
type input "OOLU8898634"
type input "c3696eb9f3b7"
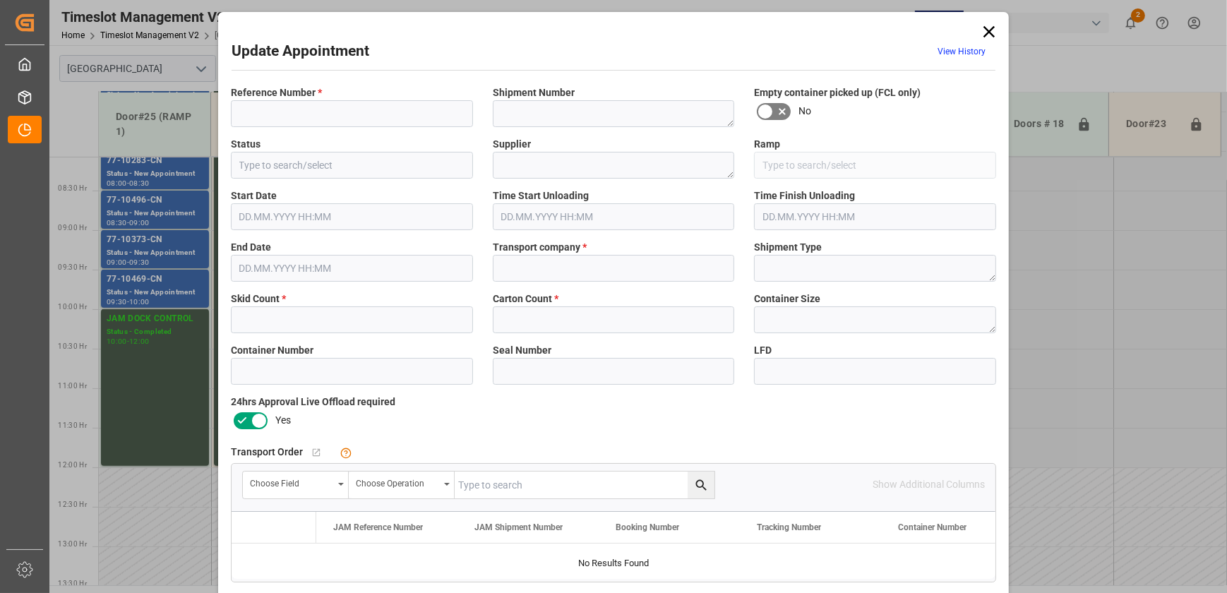
type textarea "Appointment Set Up"
type textarea "MULTIMEDIA HOLIDAY 2025"
type textarea "1"
type input "2"
type input "125"
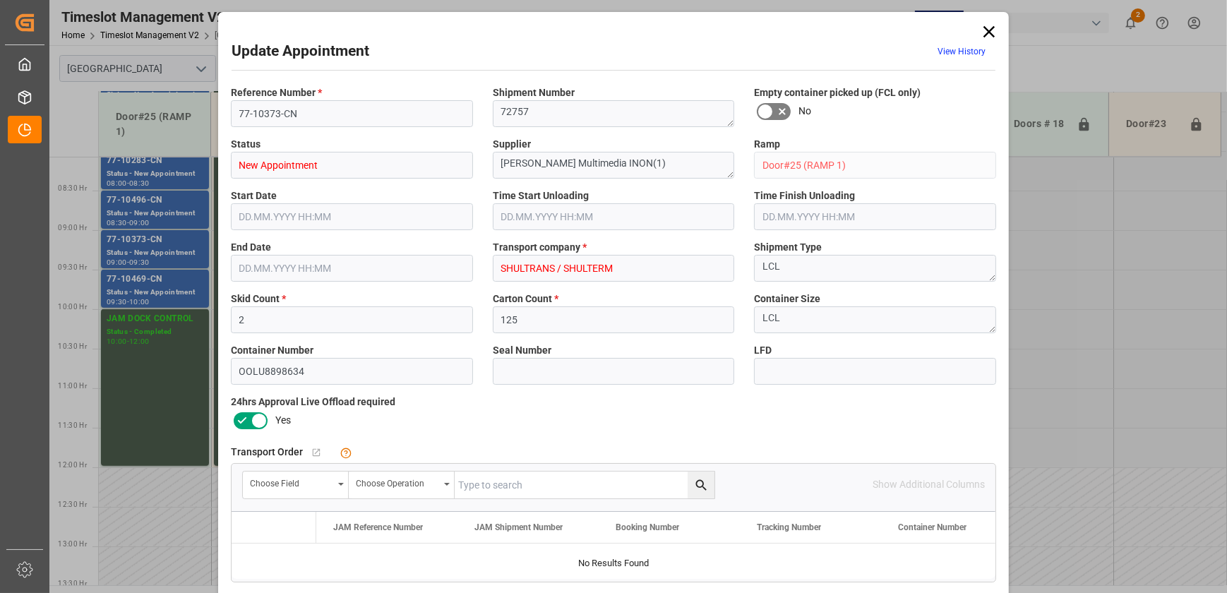
type input "[DATE] 09:00"
type input "[DATE] 09:30"
type input "[DATE] 12:00"
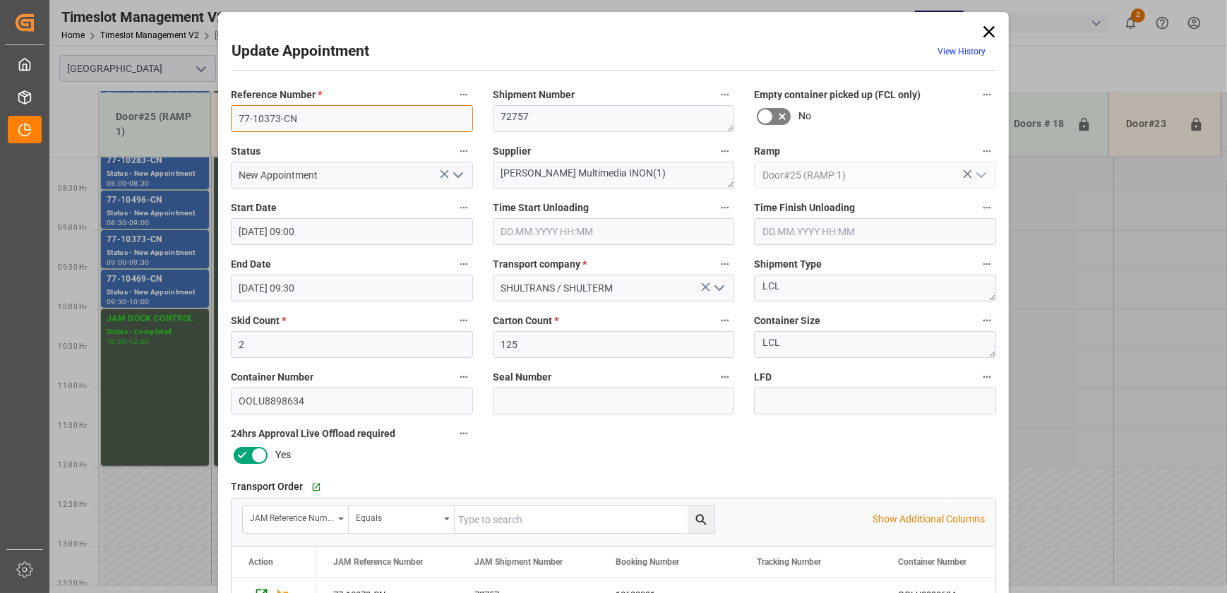
click at [325, 121] on input "77-10373-CN" at bounding box center [352, 118] width 242 height 27
click at [325, 120] on input "77-10373-CN" at bounding box center [352, 118] width 242 height 27
click at [180, 289] on div "Update Appointment View History Reference Number * 77-10373-CN Shipment Number …" at bounding box center [613, 296] width 1227 height 593
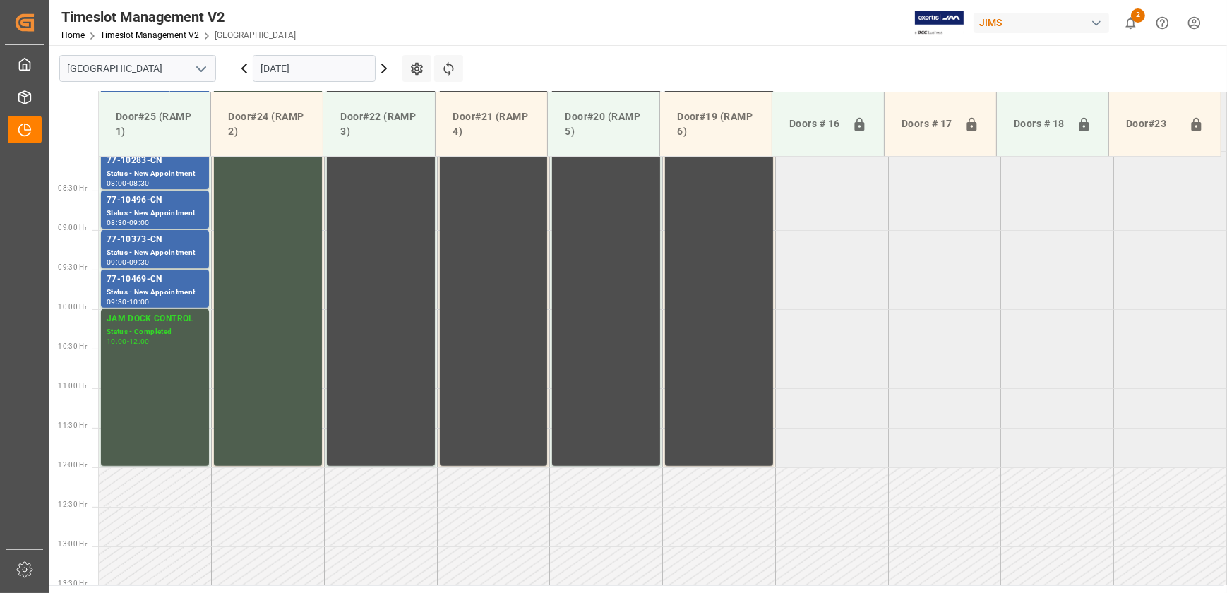
click at [180, 289] on div "Status - New Appointment" at bounding box center [155, 293] width 97 height 12
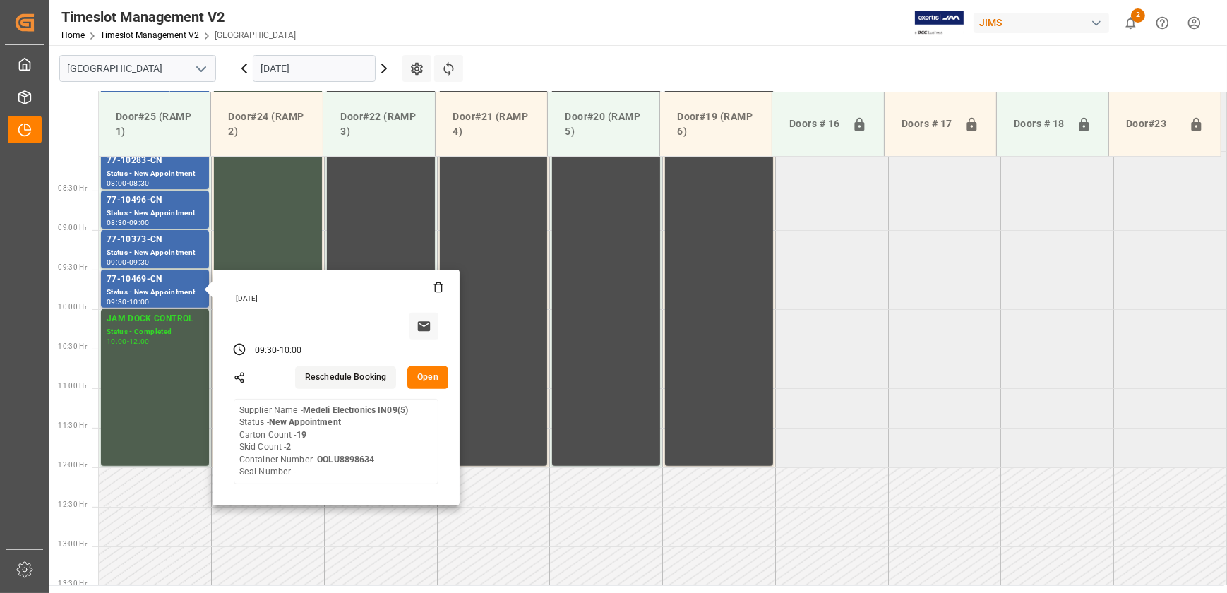
click at [431, 376] on button "Open" at bounding box center [427, 378] width 41 height 23
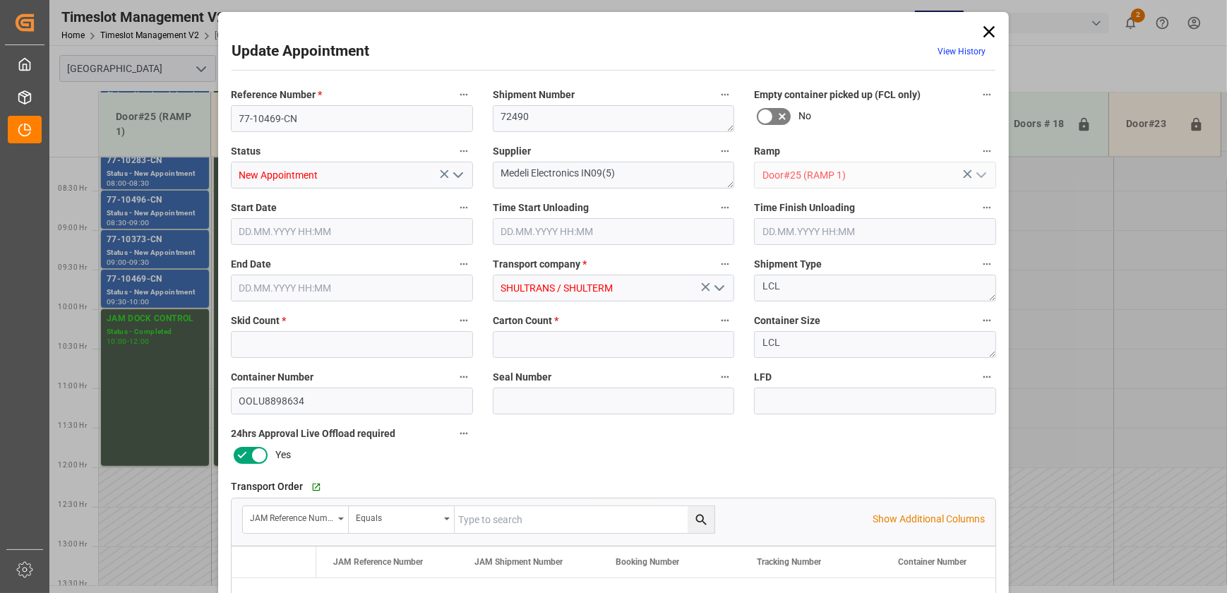
type input "2"
type input "19"
type input "[DATE] 09:30"
type input "[DATE] 10:00"
type input "[DATE] 12:01"
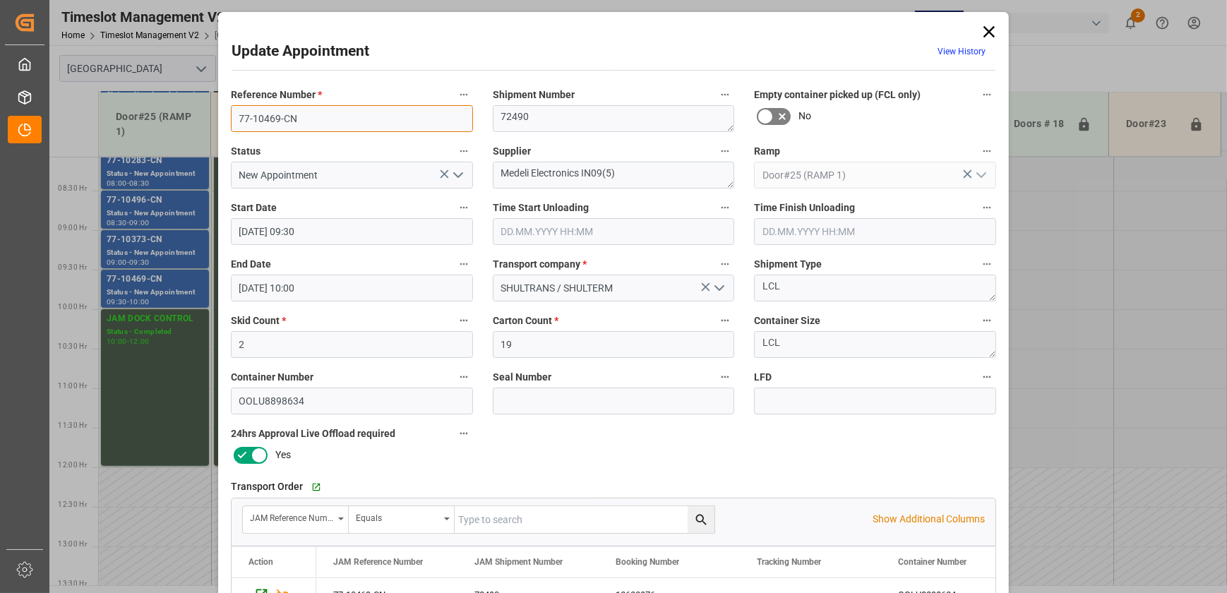
click at [331, 114] on input "77-10469-CN" at bounding box center [352, 118] width 242 height 27
click at [989, 28] on icon at bounding box center [989, 31] width 11 height 11
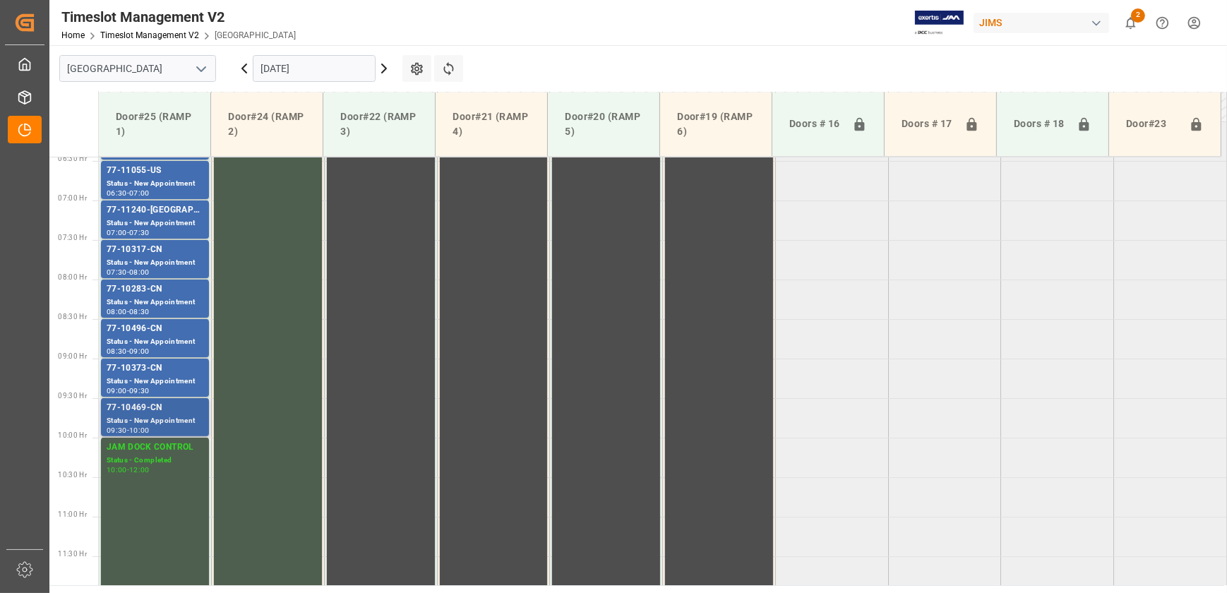
scroll to position [381, 0]
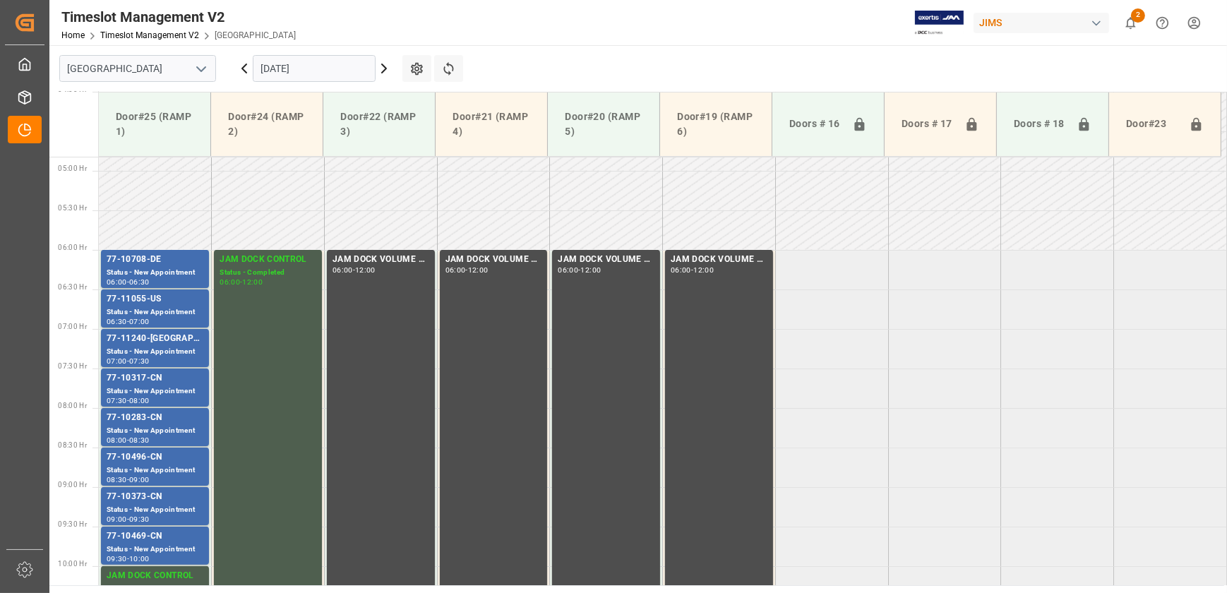
click at [321, 69] on input "[DATE]" at bounding box center [314, 68] width 123 height 27
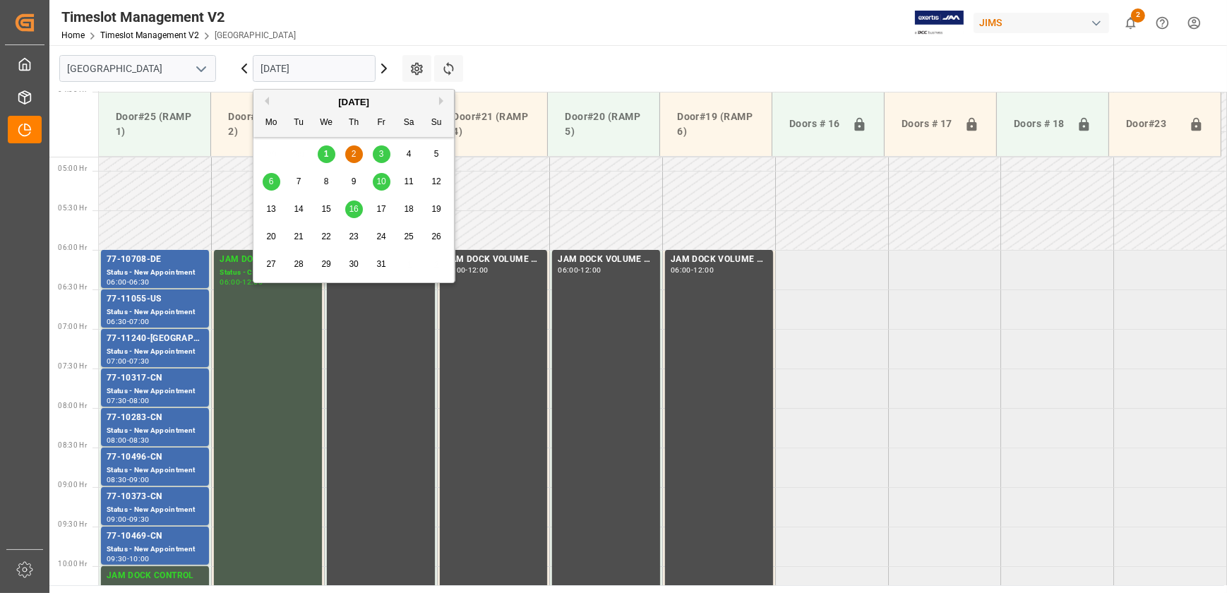
click at [381, 148] on div "3" at bounding box center [382, 154] width 18 height 17
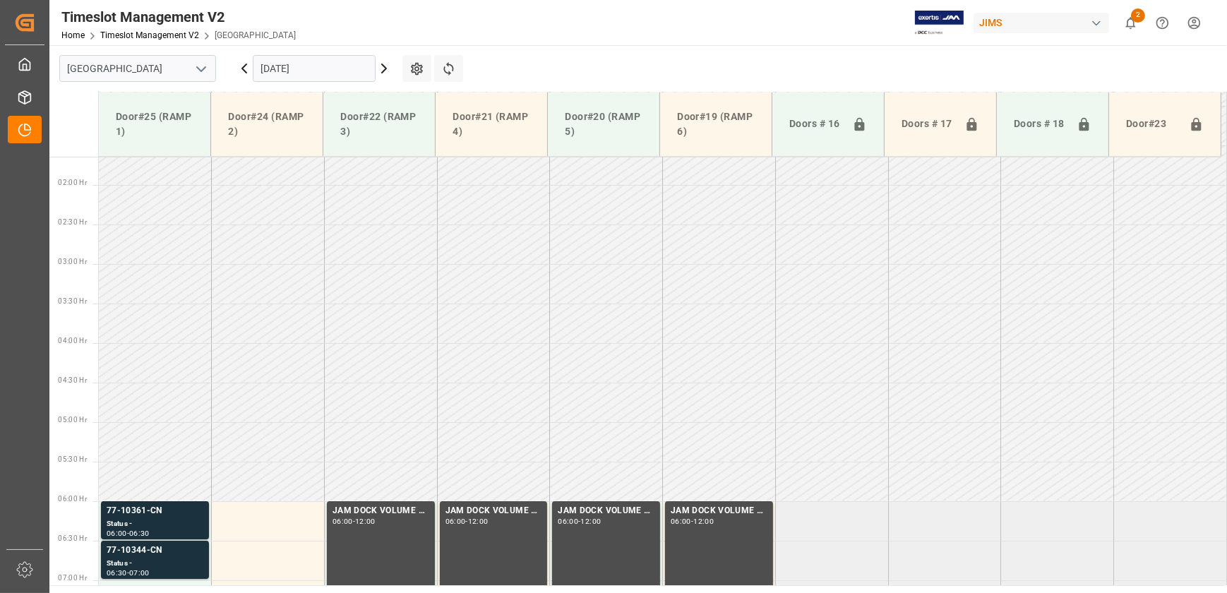
scroll to position [125, 0]
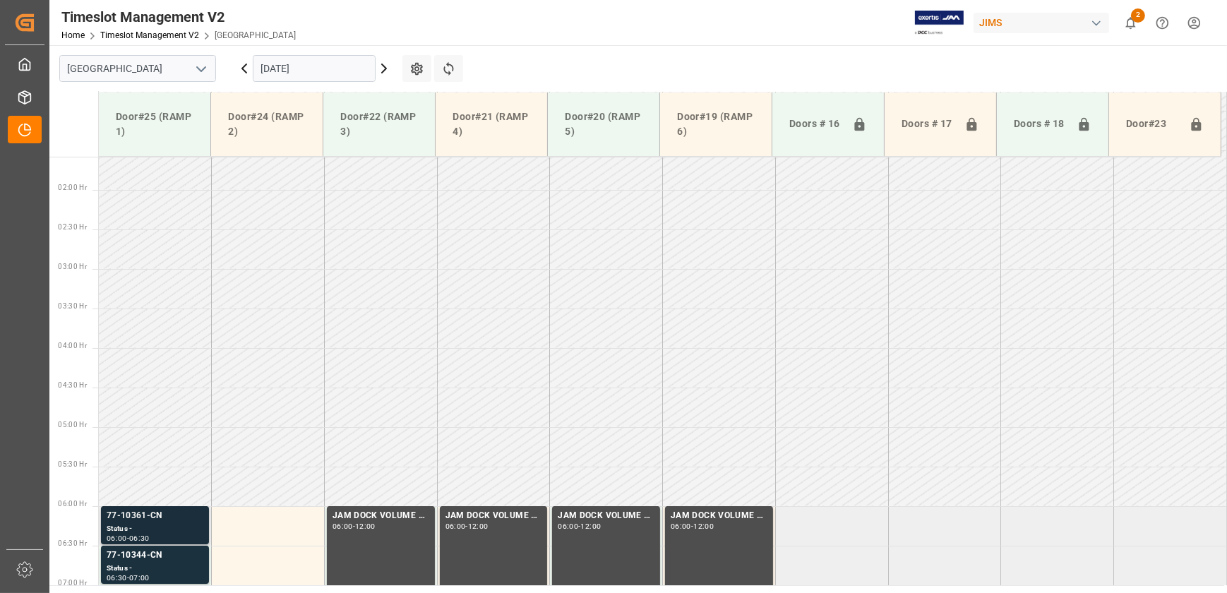
click at [146, 513] on div "77-10361-CN" at bounding box center [155, 516] width 97 height 14
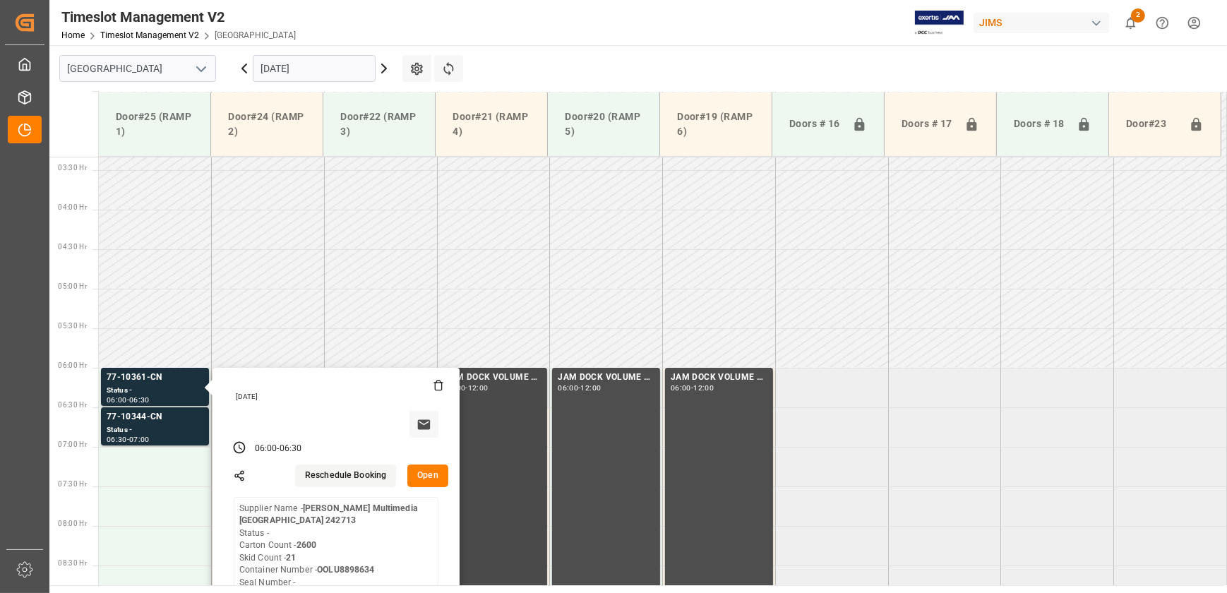
scroll to position [381, 0]
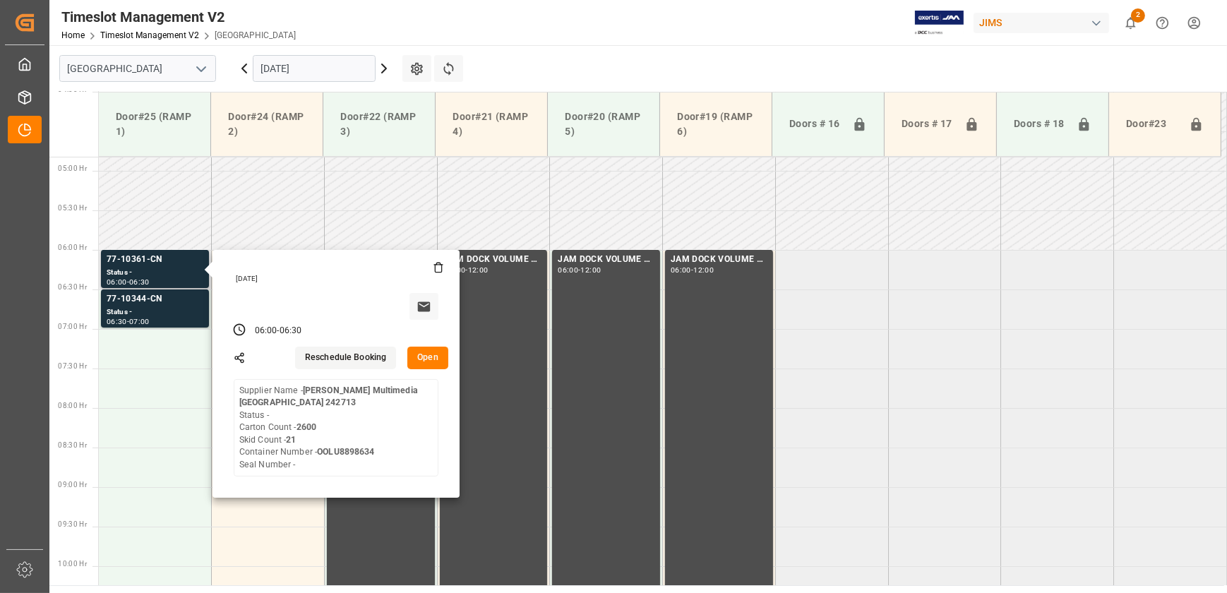
click at [434, 363] on button "Open" at bounding box center [427, 358] width 41 height 23
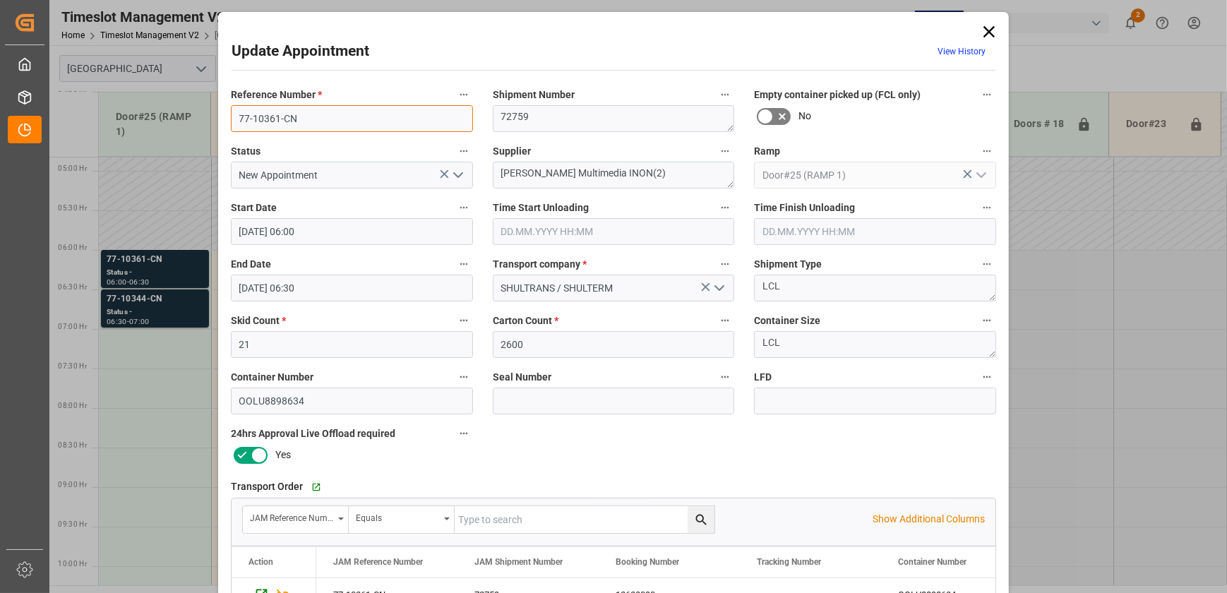
click at [313, 115] on input "77-10361-CN" at bounding box center [352, 118] width 242 height 27
click at [315, 116] on input "77-10361-CN" at bounding box center [352, 118] width 242 height 27
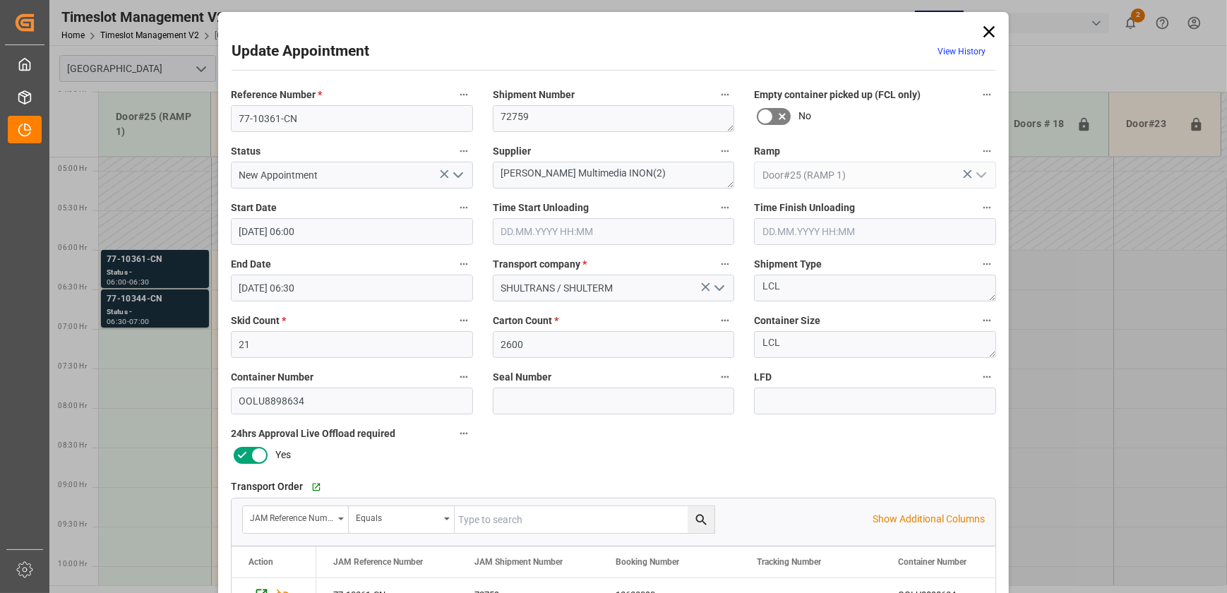
click at [130, 293] on div "Update Appointment View History Reference Number * 77-10361-CN Shipment Number …" at bounding box center [613, 296] width 1227 height 593
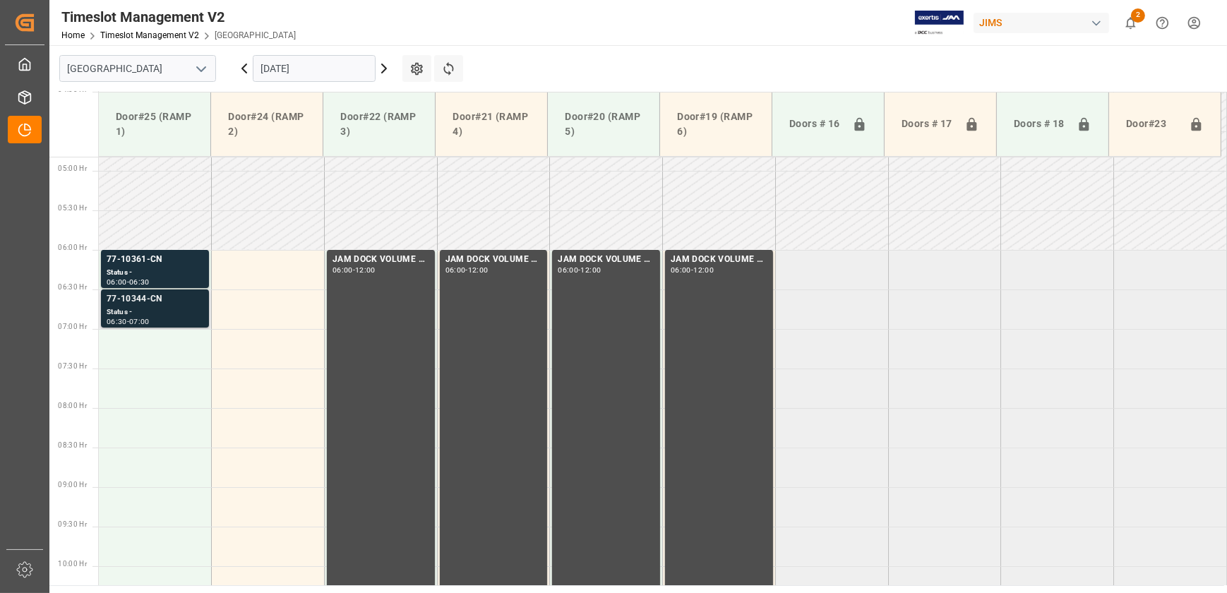
click at [131, 303] on div "77-10344-CN" at bounding box center [155, 299] width 97 height 14
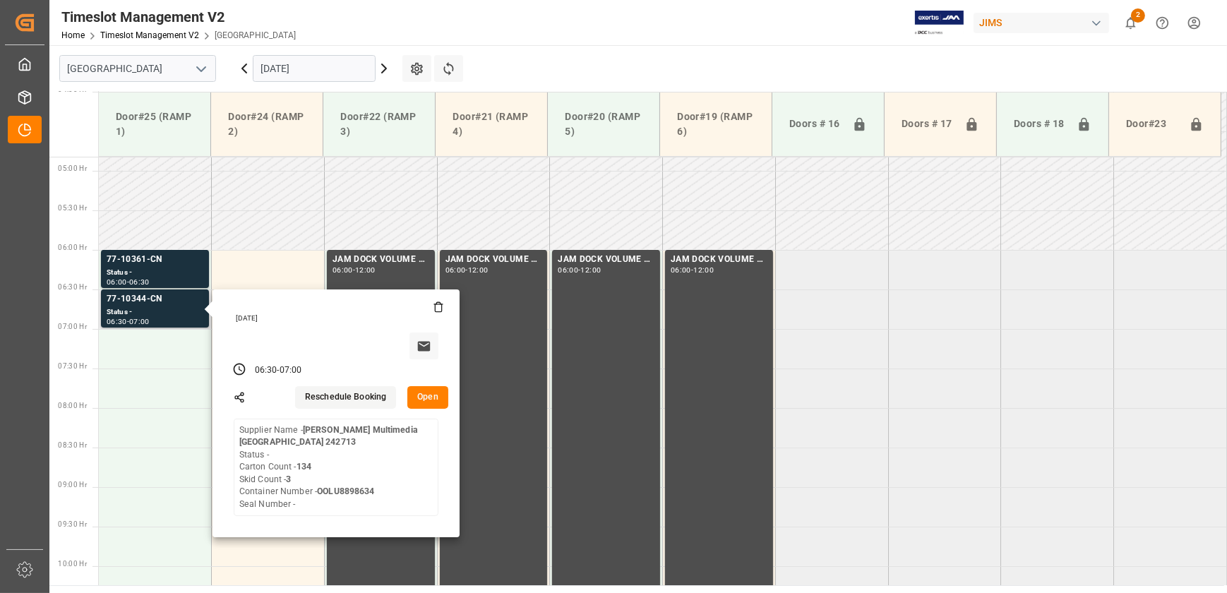
click at [439, 393] on button "Open" at bounding box center [427, 397] width 41 height 23
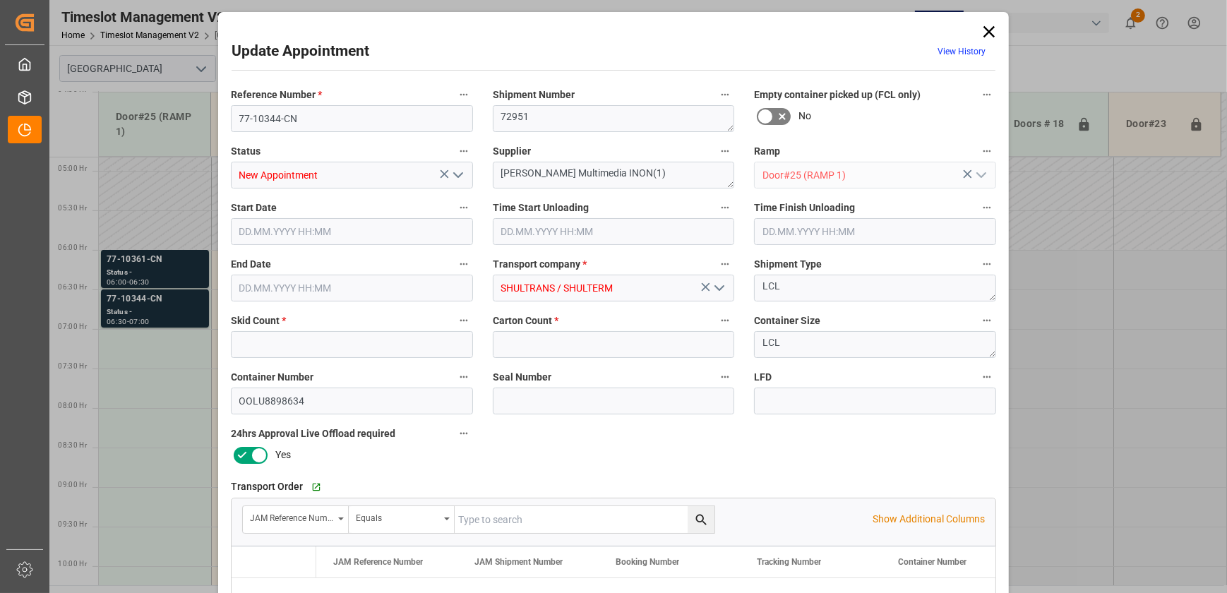
type input "3"
type input "134"
type input "[DATE] 06:30"
type input "[DATE] 07:00"
type input "[DATE] 12:02"
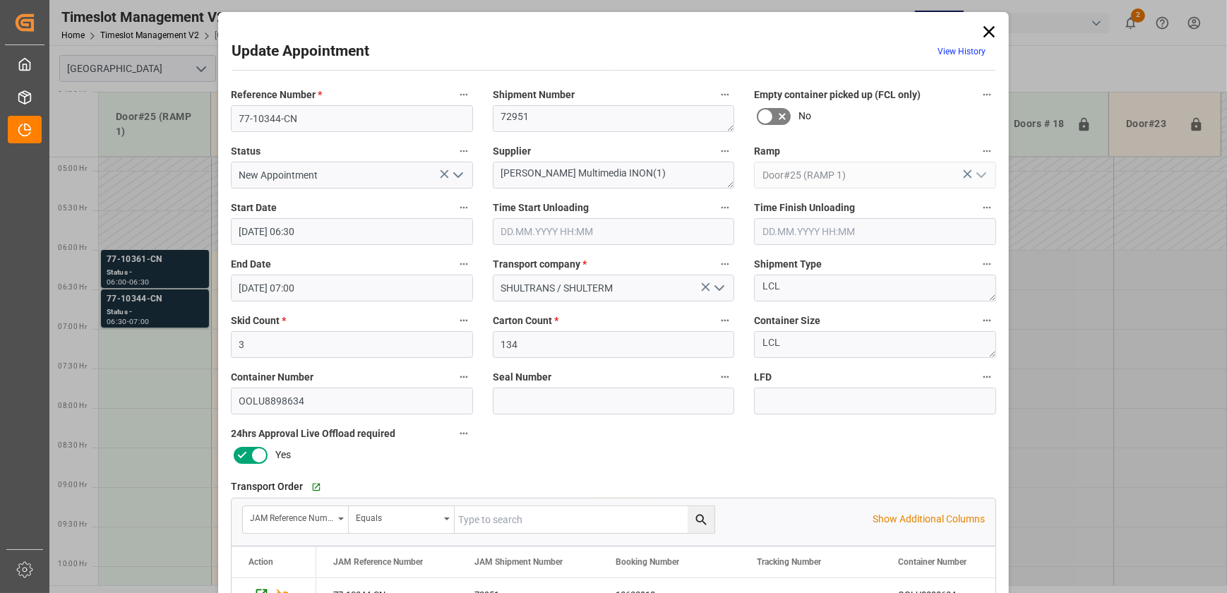
click at [156, 258] on div "Update Appointment View History Reference Number * 77-10344-CN Shipment Number …" at bounding box center [613, 296] width 1227 height 593
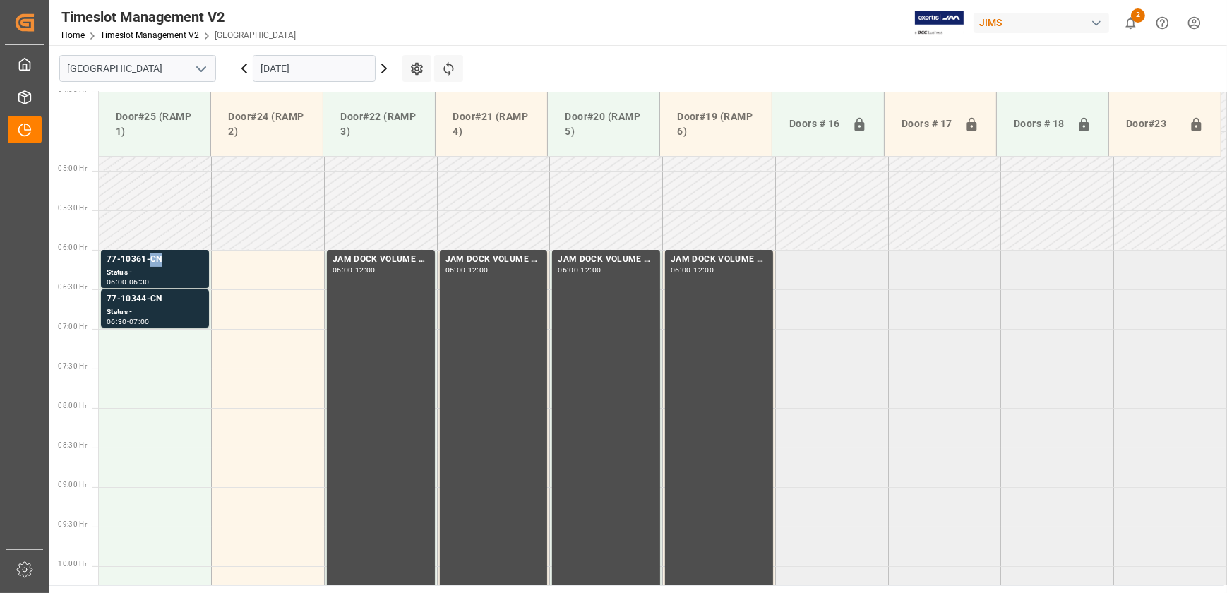
click at [156, 258] on div "77-10361-CN" at bounding box center [155, 260] width 97 height 14
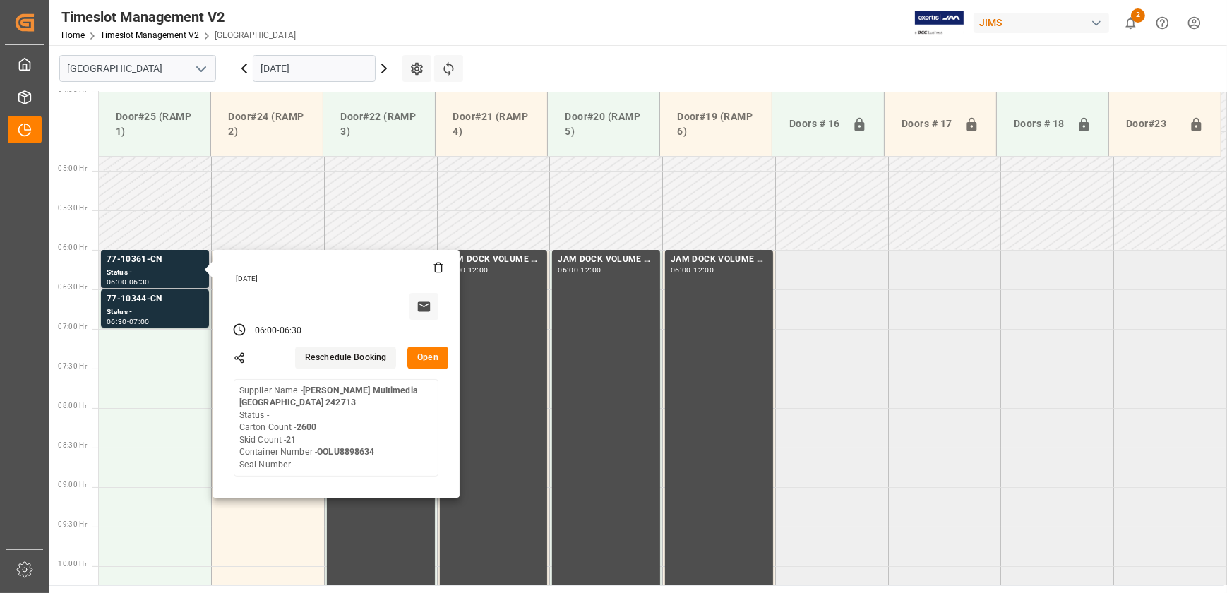
click at [422, 356] on button "Open" at bounding box center [427, 358] width 41 height 23
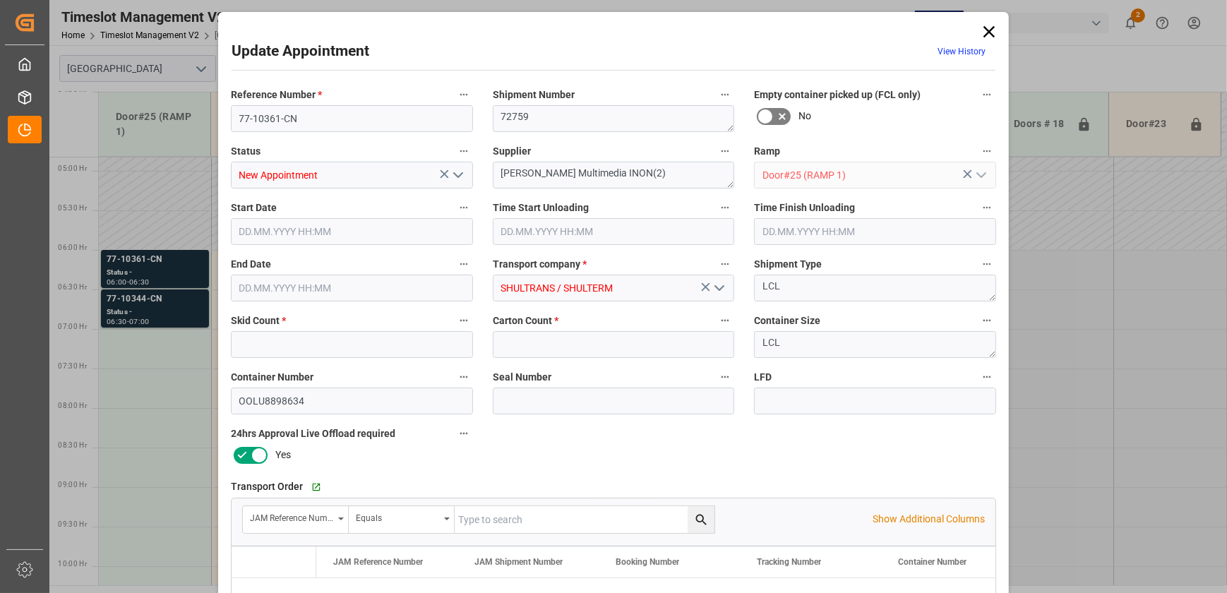
type input "21"
type input "2600"
type input "[DATE] 06:00"
type input "[DATE] 06:30"
type input "[DATE] 12:02"
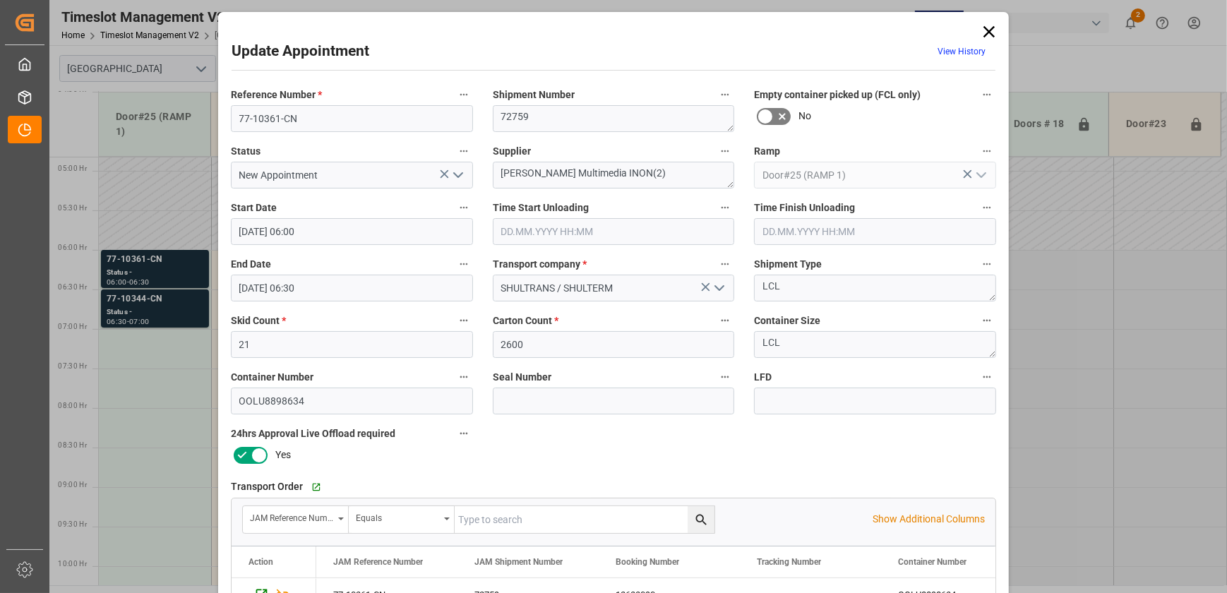
click at [160, 306] on div "Update Appointment View History Reference Number * 77-10361-CN Shipment Number …" at bounding box center [613, 296] width 1227 height 593
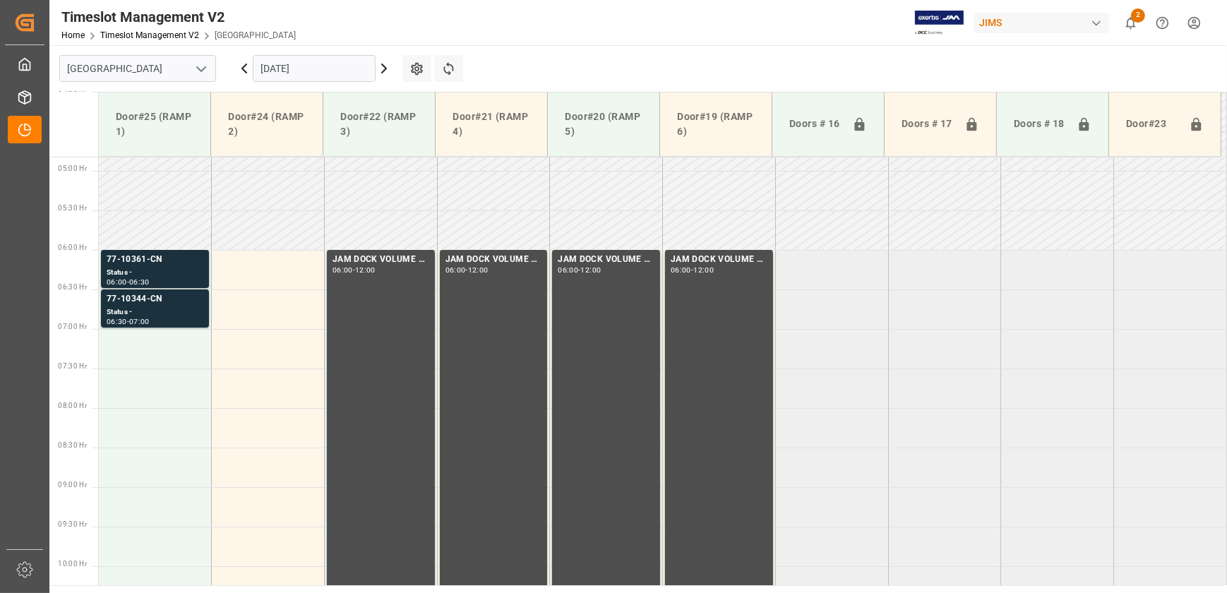
click at [160, 306] on div "Status -" at bounding box center [155, 312] width 97 height 12
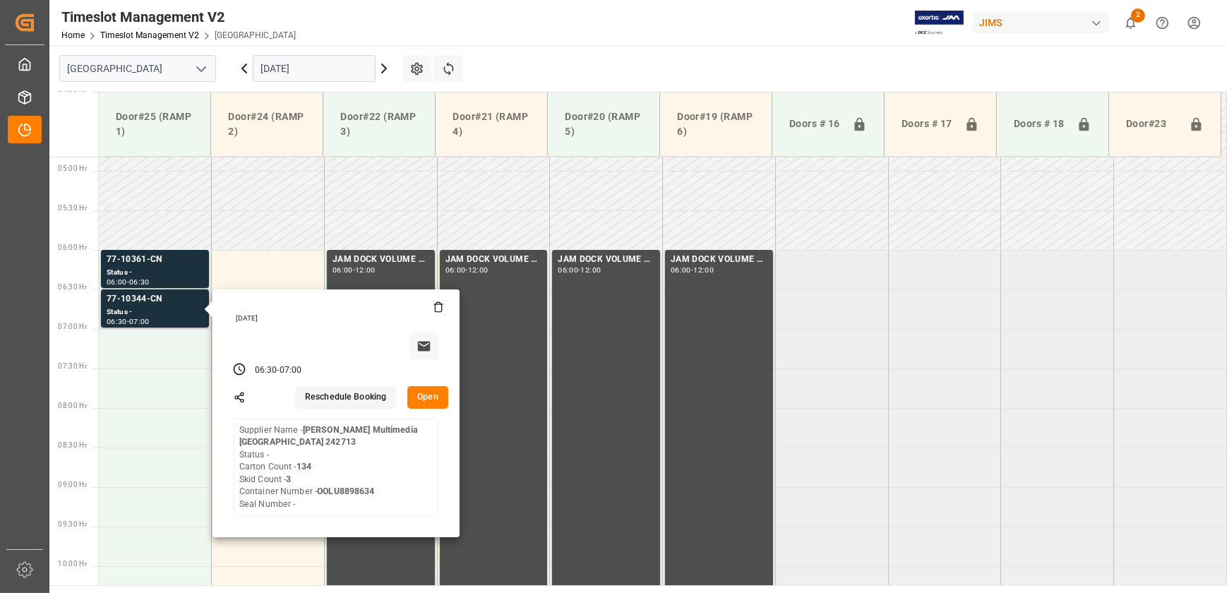
click at [429, 395] on button "Open" at bounding box center [427, 397] width 41 height 23
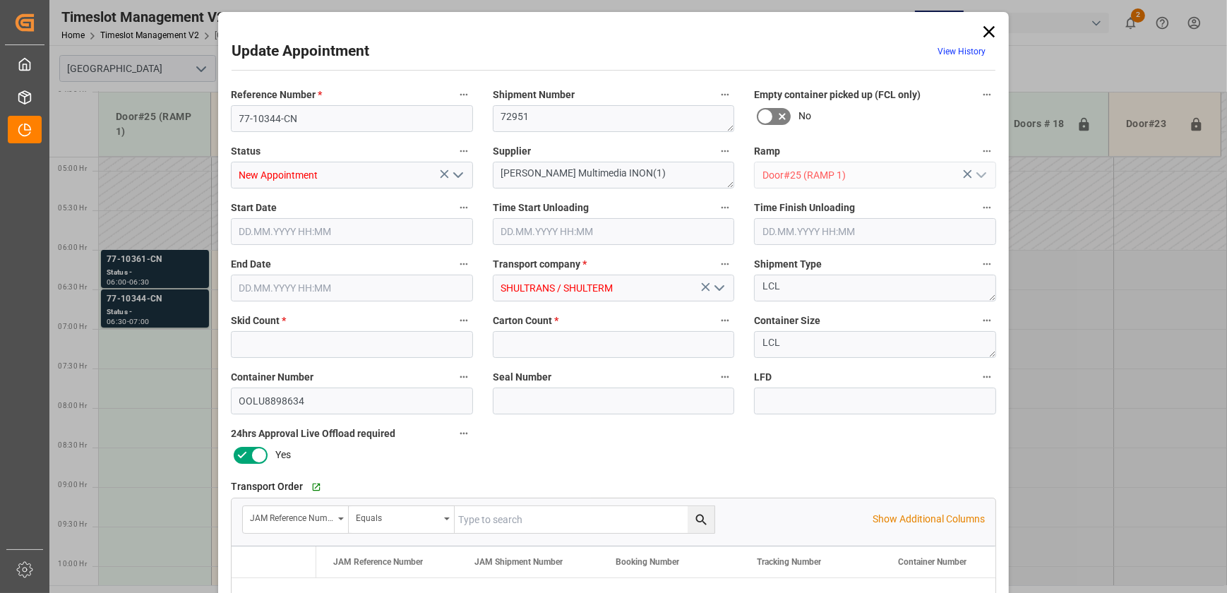
type input "3"
type input "134"
type input "[DATE] 06:30"
type input "[DATE] 07:00"
type input "[DATE] 12:02"
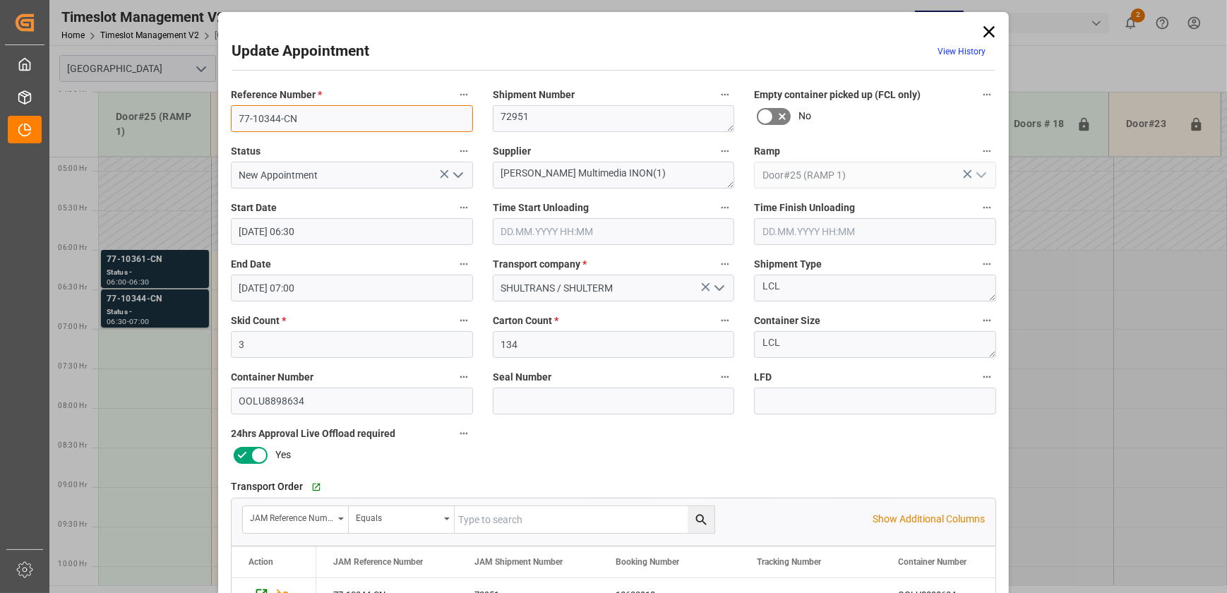
click at [310, 124] on input "77-10344-CN" at bounding box center [352, 118] width 242 height 27
click at [994, 30] on icon at bounding box center [989, 32] width 20 height 20
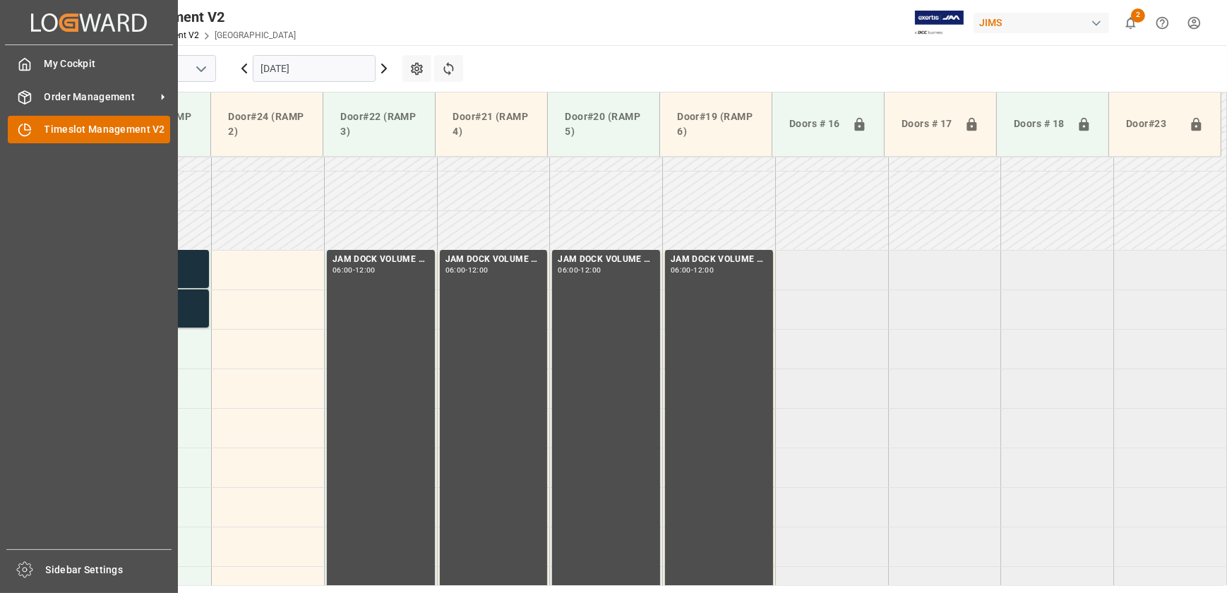
click at [38, 132] on div "Timeslot Management V2 Timeslot Management V2" at bounding box center [89, 130] width 162 height 28
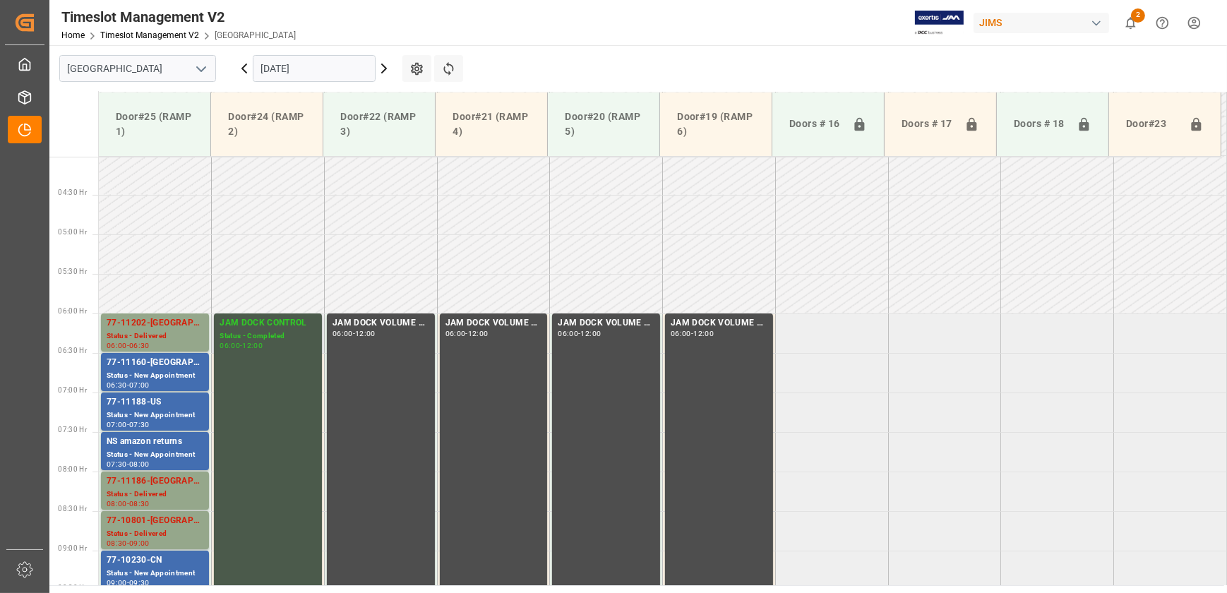
scroll to position [510, 0]
